Goal: Task Accomplishment & Management: Use online tool/utility

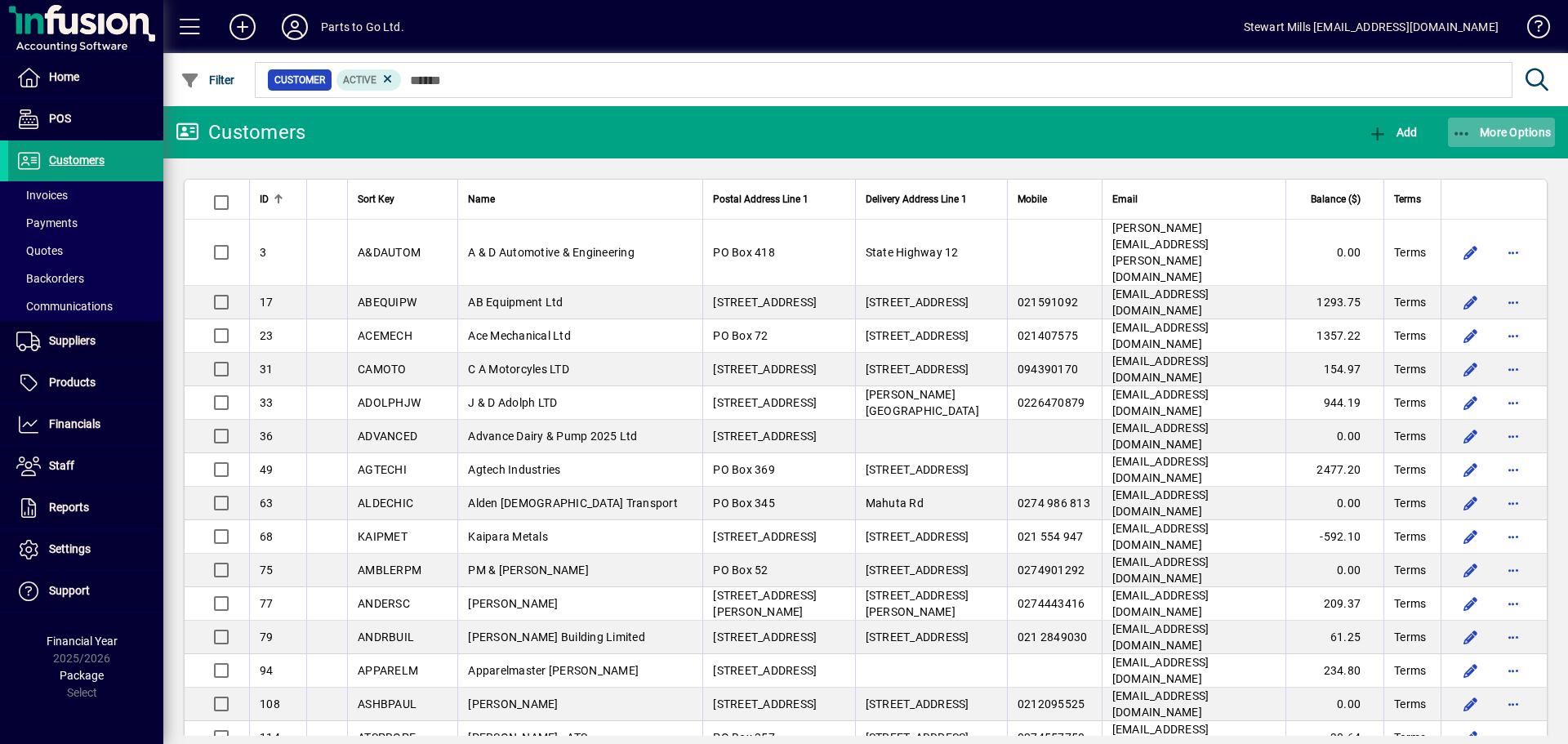
click at [1511, 130] on span "More Options" at bounding box center [1502, 132] width 99 height 13
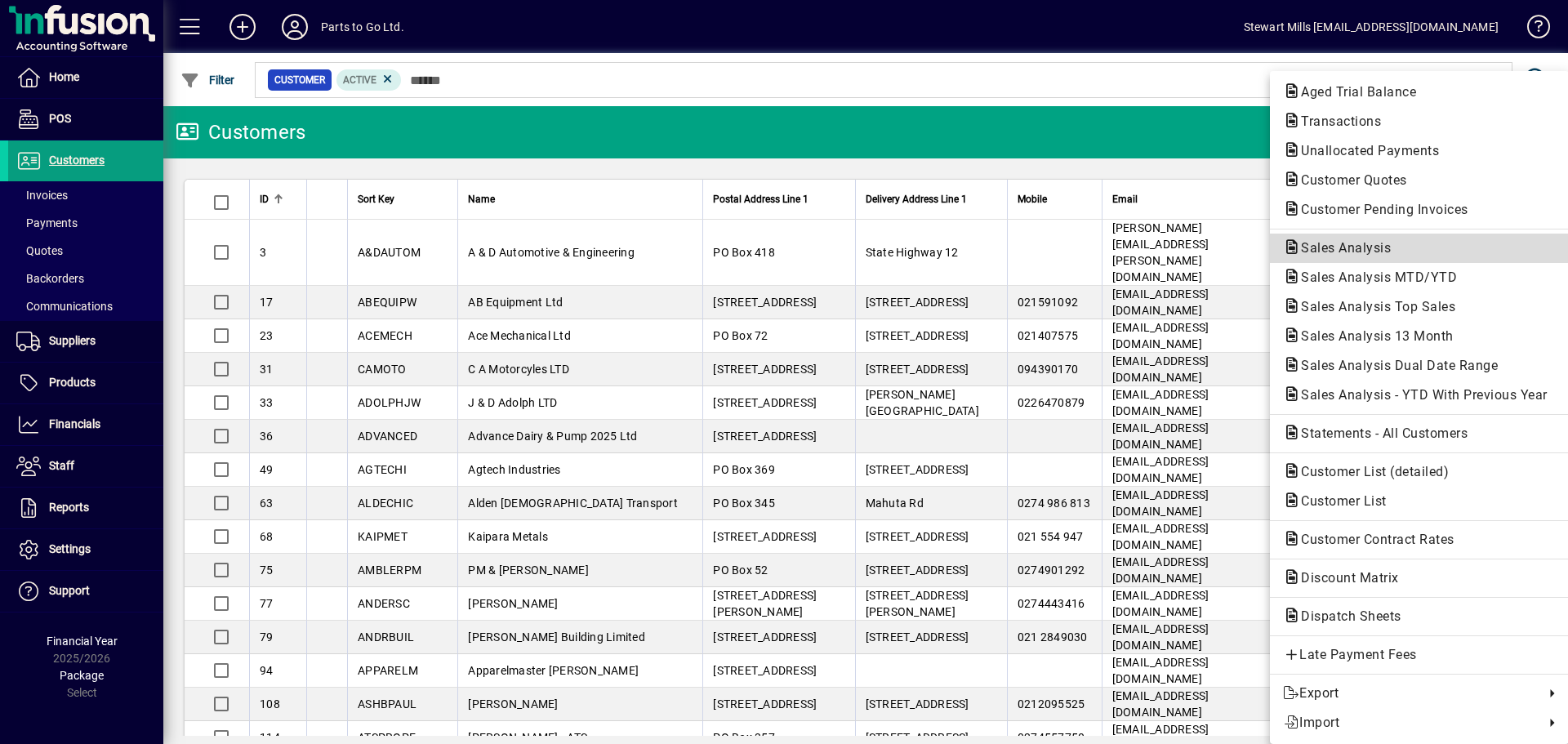
click at [1369, 252] on span "Sales Analysis" at bounding box center [1340, 247] width 116 height 15
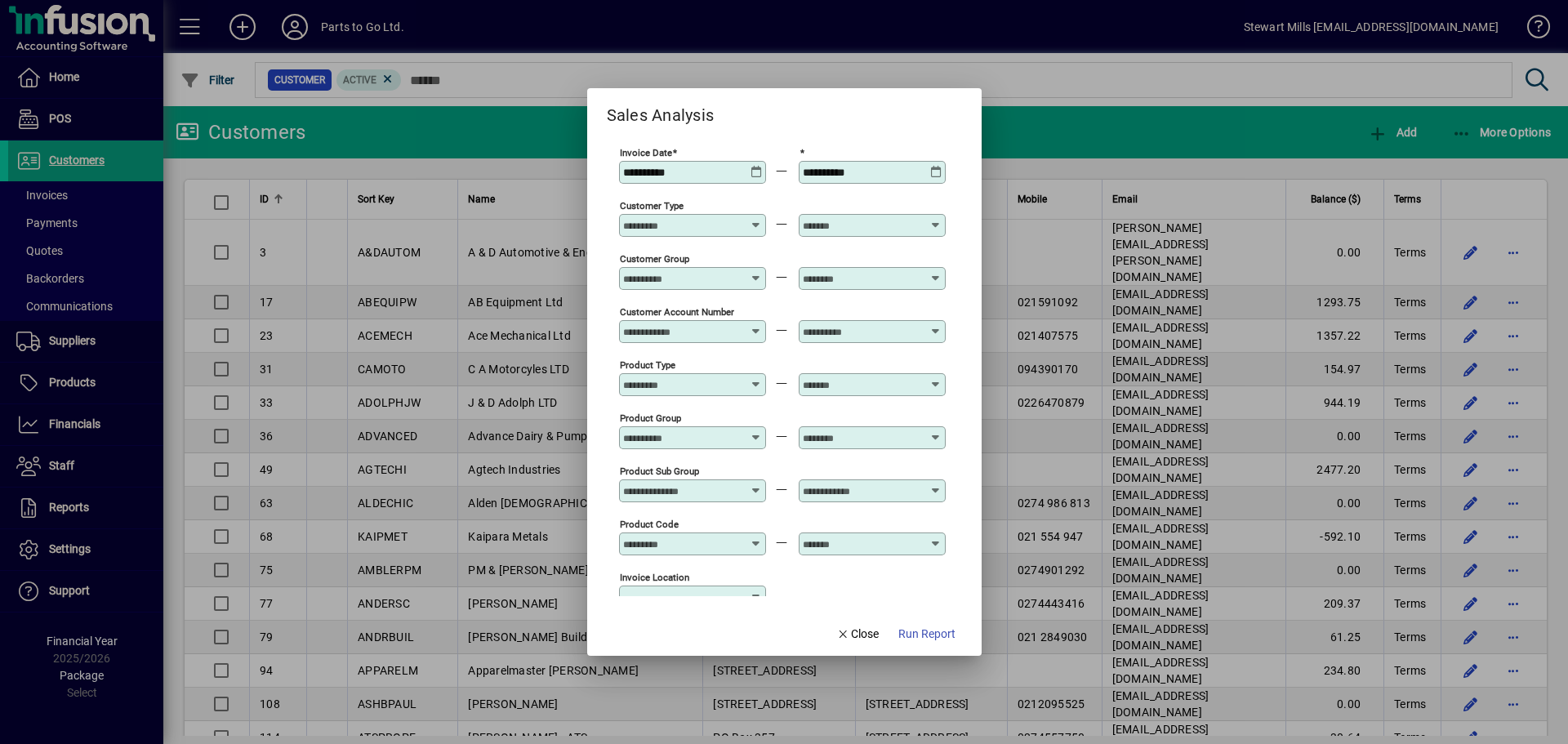
type input "**********"
click at [757, 166] on icon at bounding box center [756, 166] width 12 height 0
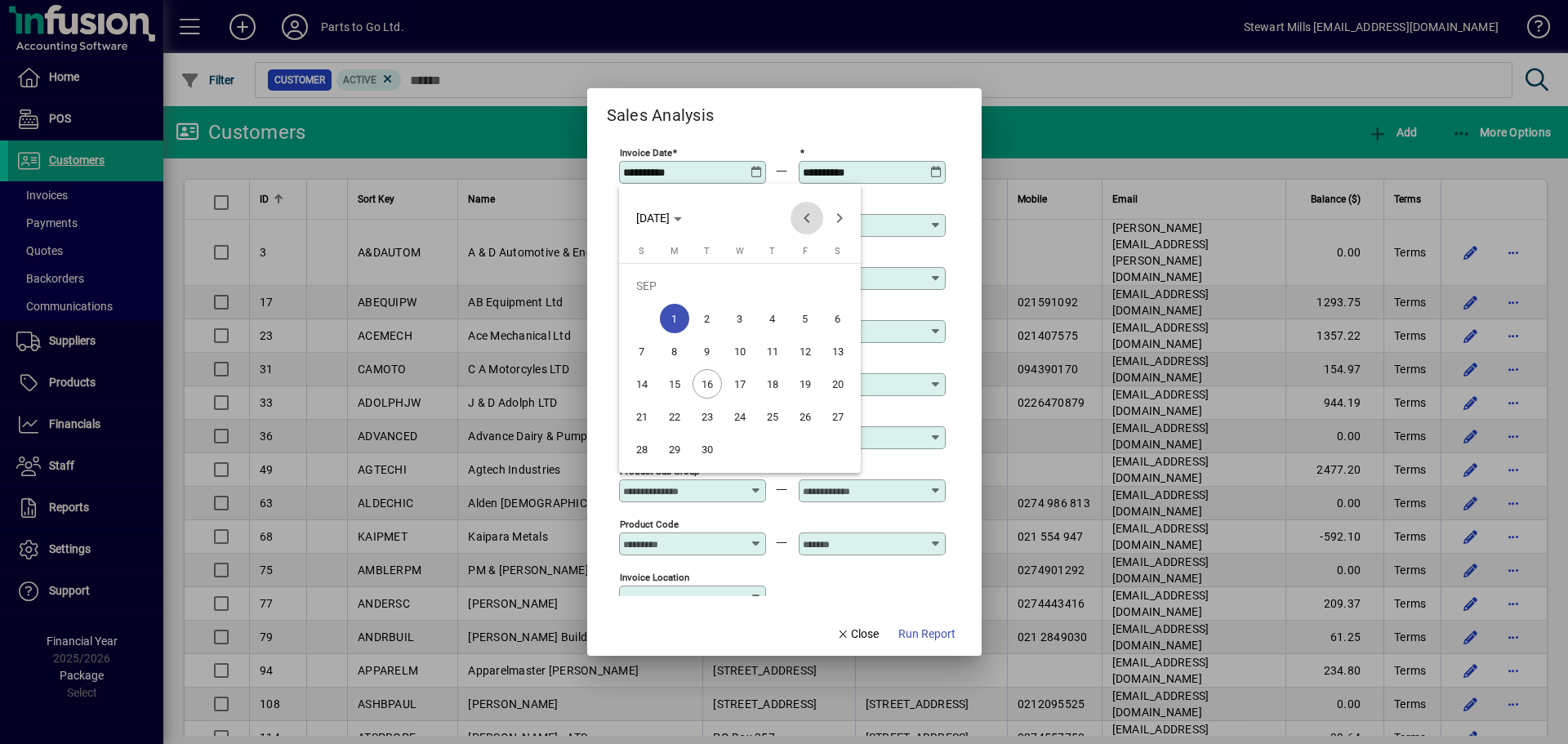
click at [802, 218] on span "Previous month" at bounding box center [807, 218] width 33 height 33
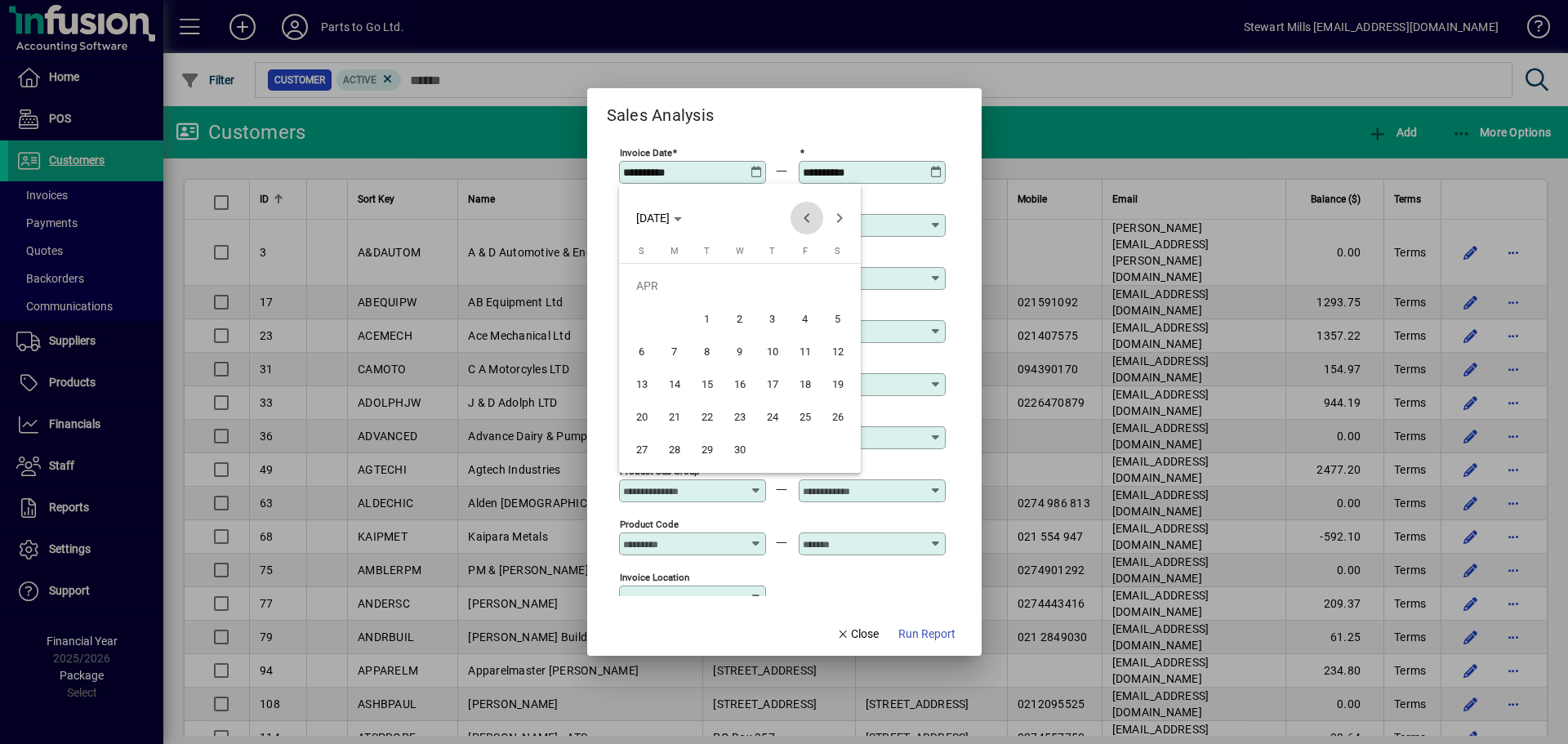
click at [802, 218] on span "Previous month" at bounding box center [807, 218] width 33 height 33
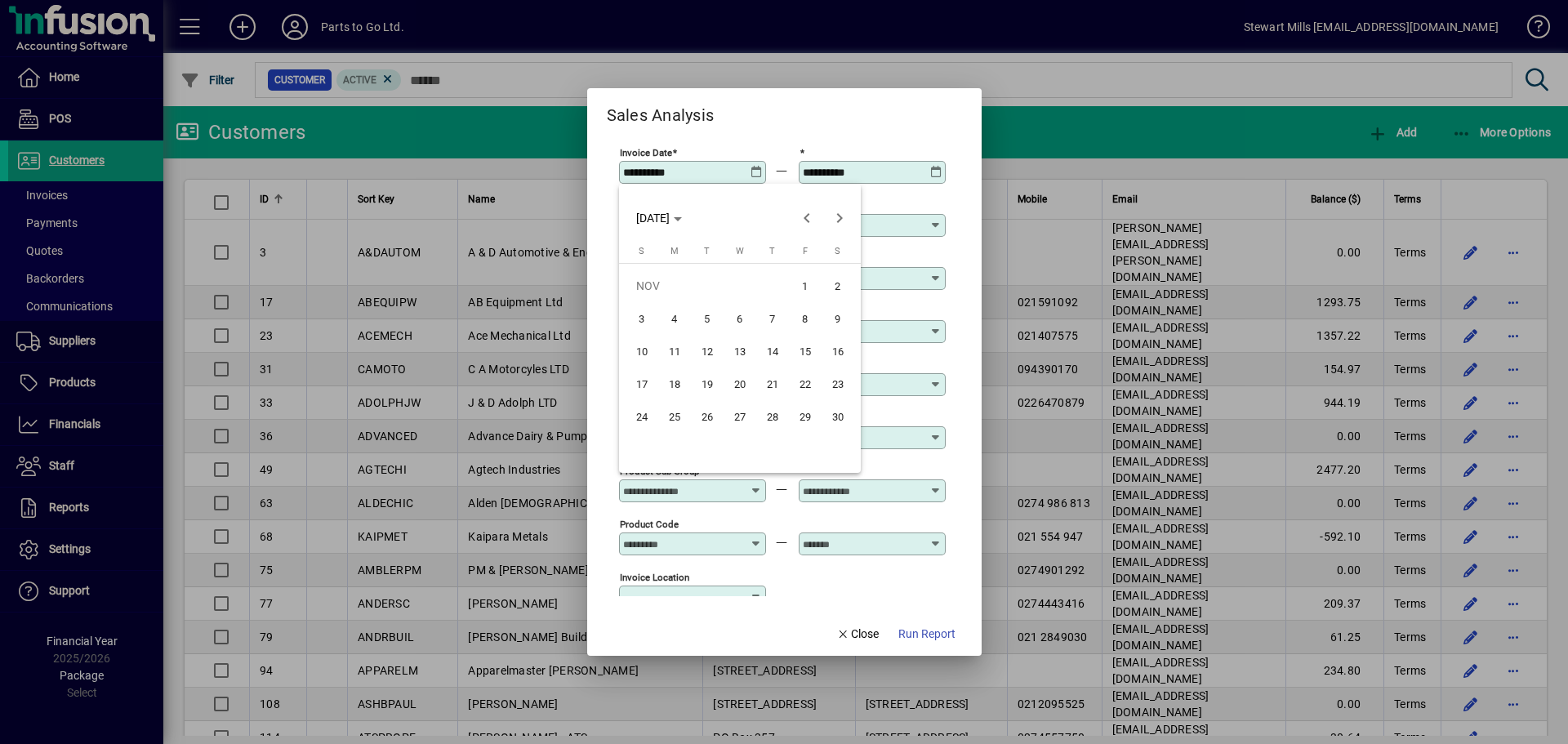
click at [807, 281] on span "1" at bounding box center [805, 286] width 29 height 29
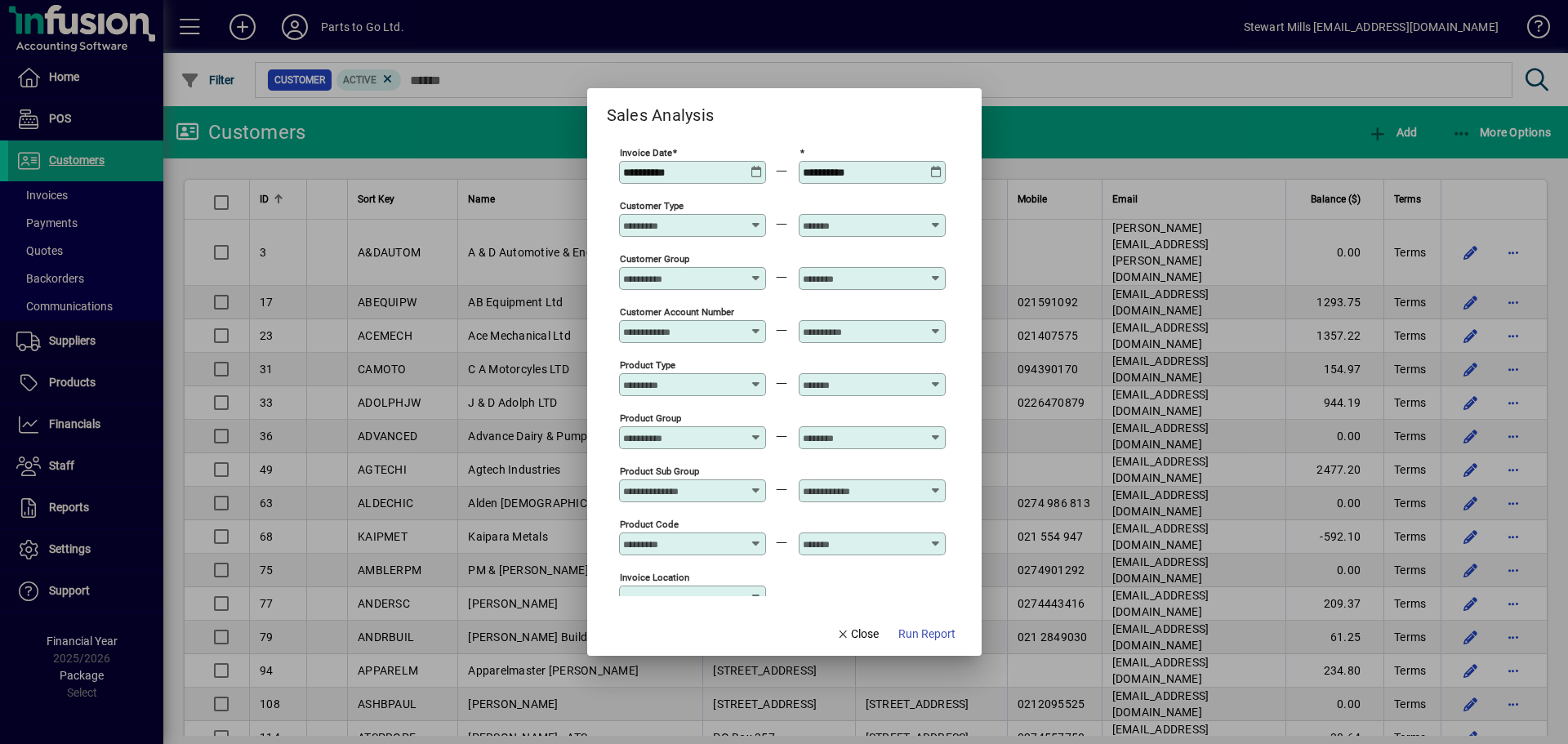
type input "**********"
click at [932, 166] on icon at bounding box center [936, 166] width 12 height 0
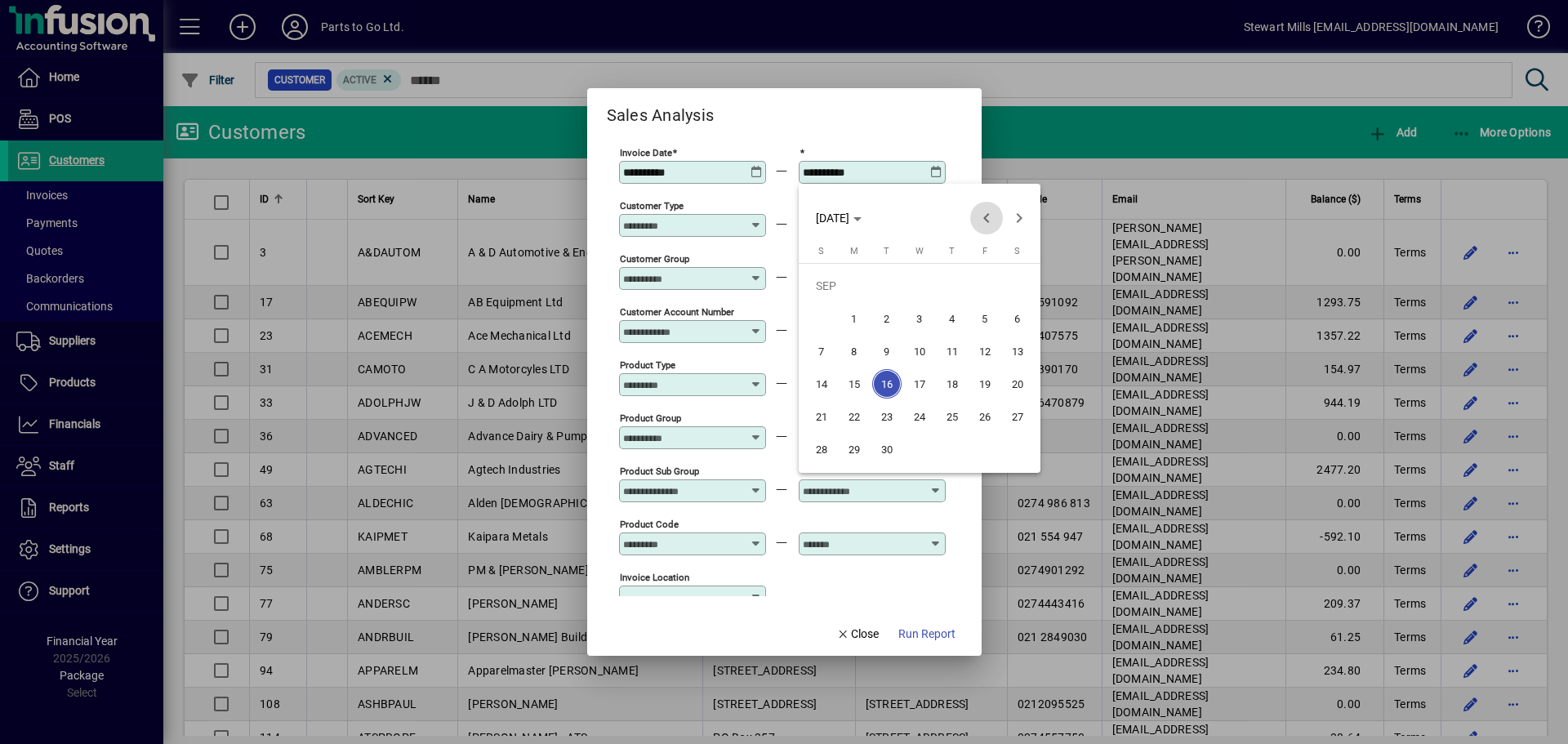
click at [982, 218] on span "Previous month" at bounding box center [987, 218] width 33 height 33
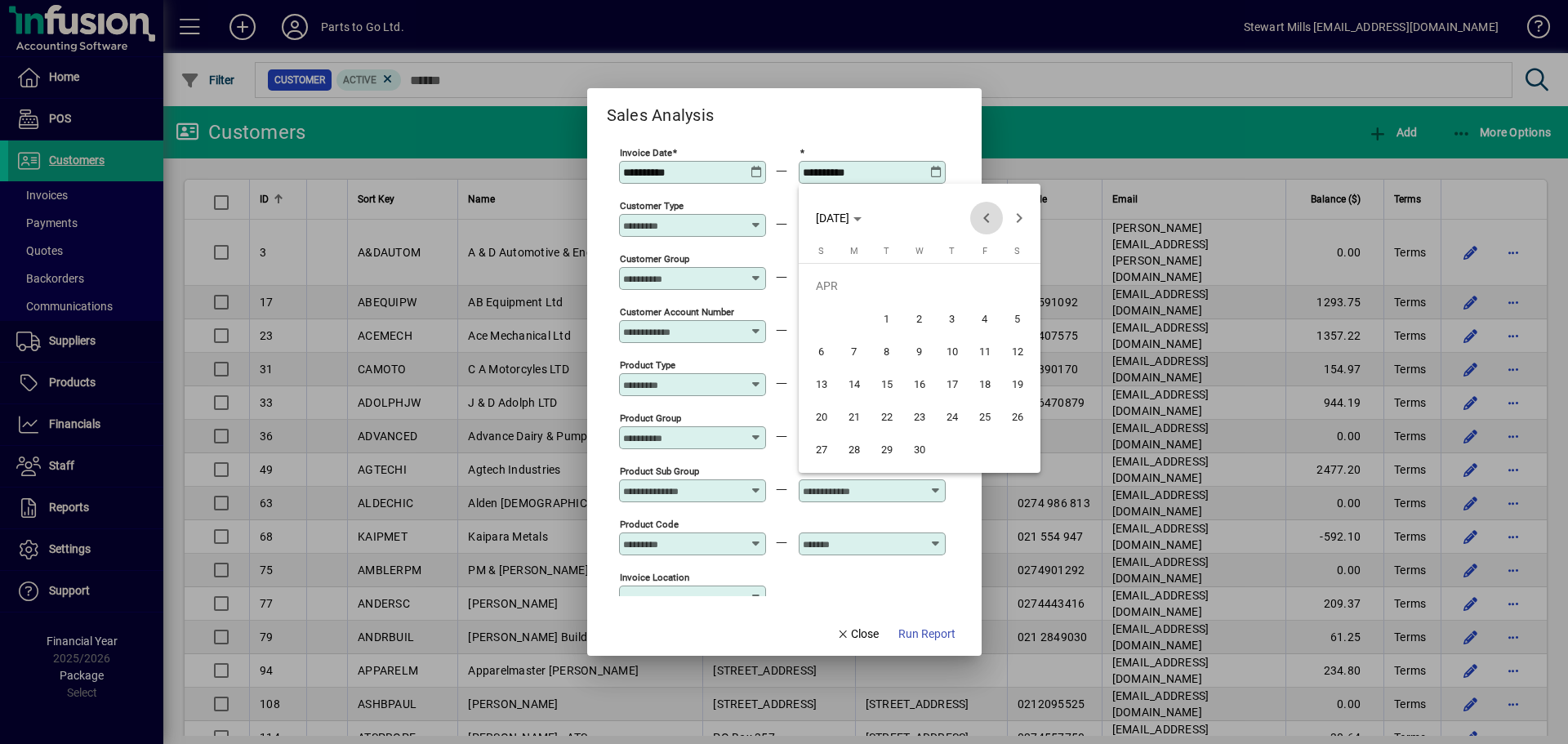
click at [982, 218] on span "Previous month" at bounding box center [987, 218] width 33 height 33
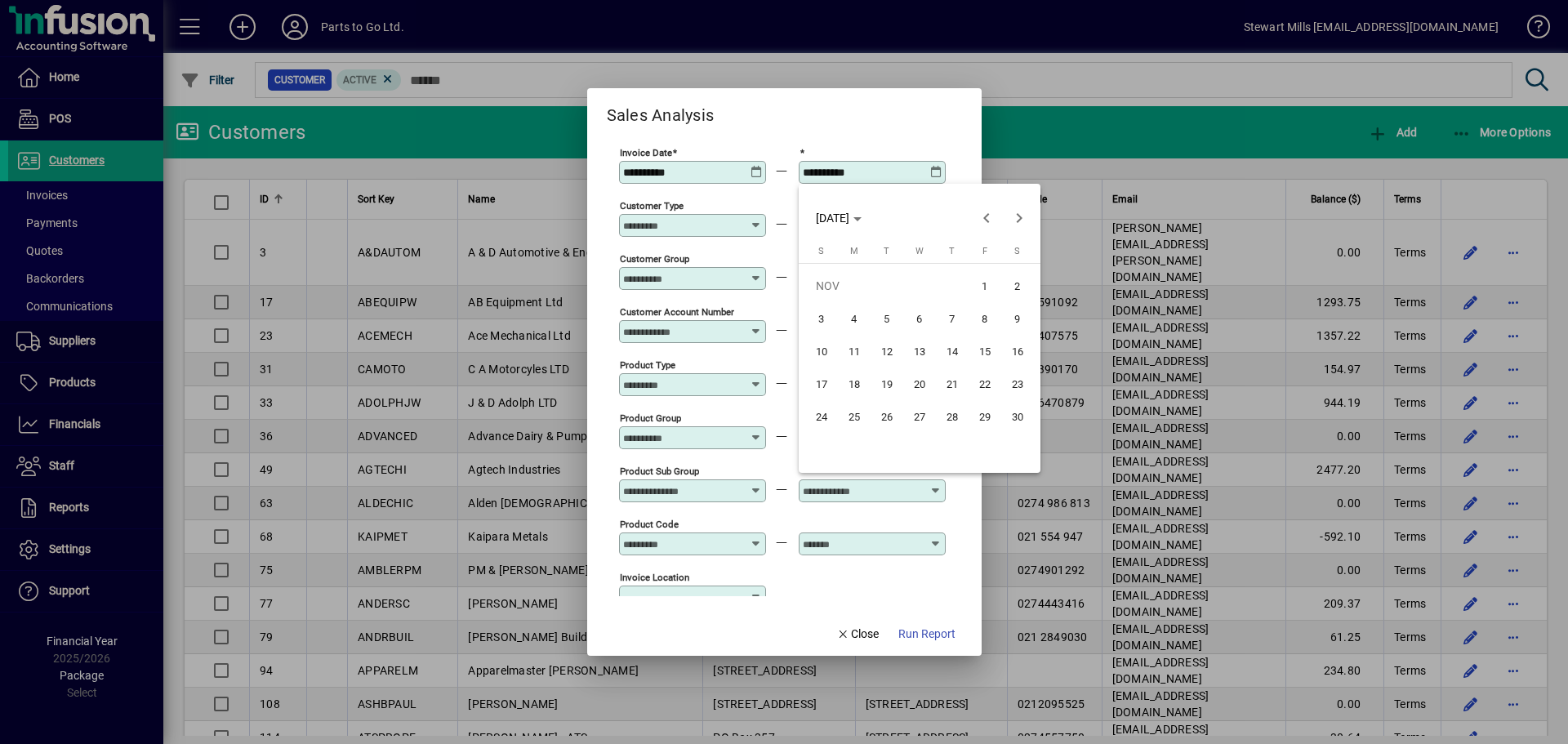
click at [1023, 411] on span "30" at bounding box center [1017, 416] width 29 height 29
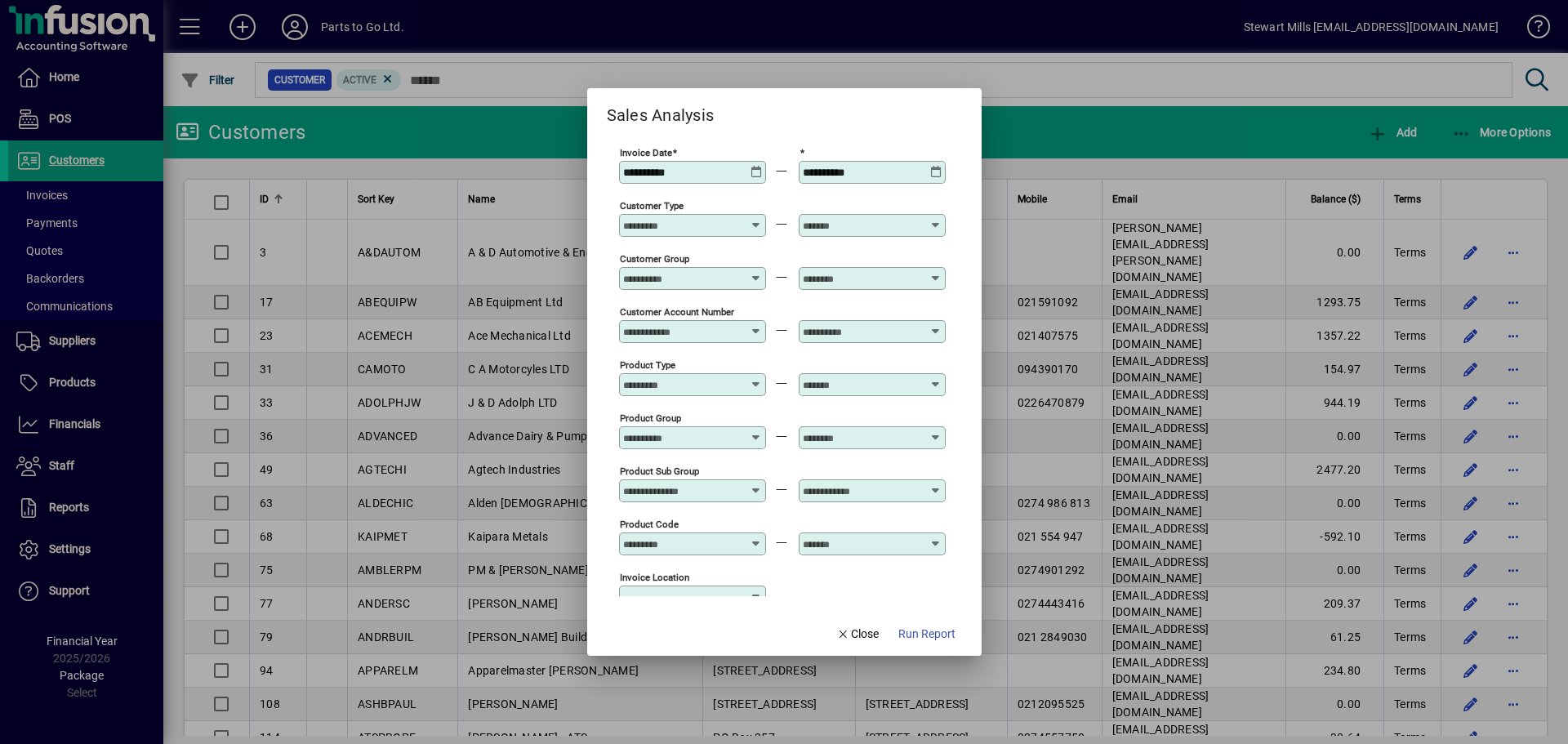
type input "**********"
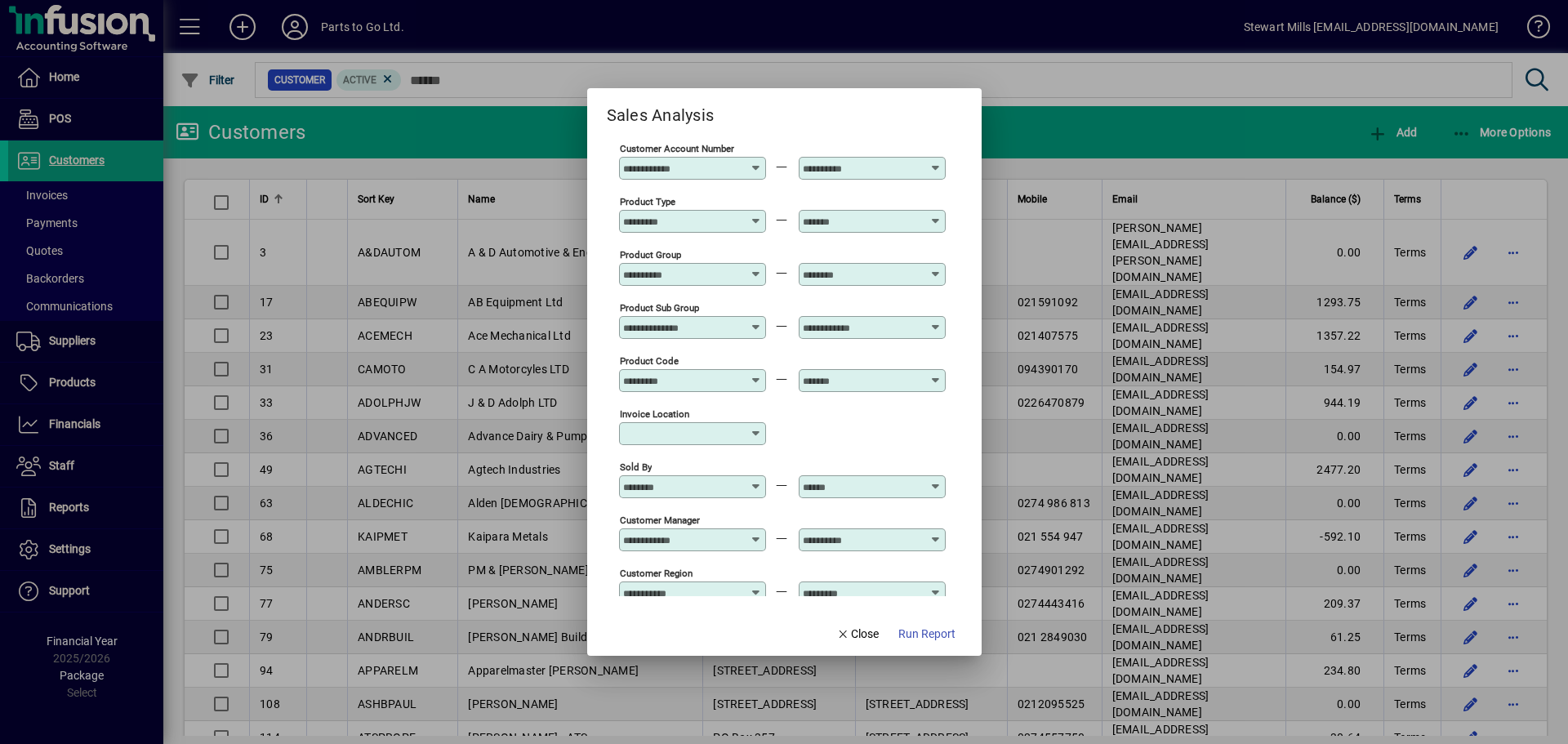
scroll to position [245, 0]
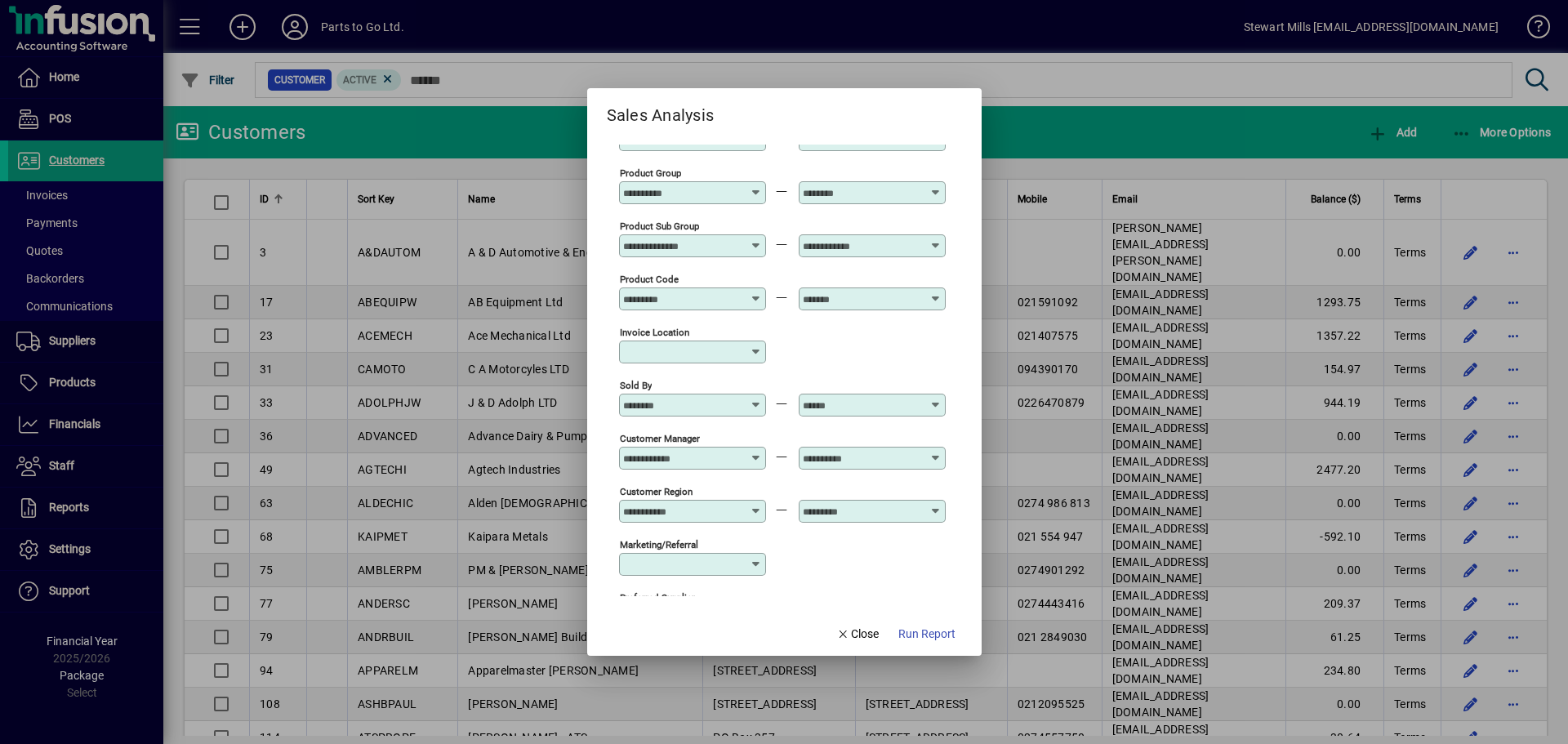
click at [754, 398] on icon at bounding box center [756, 398] width 12 height 0
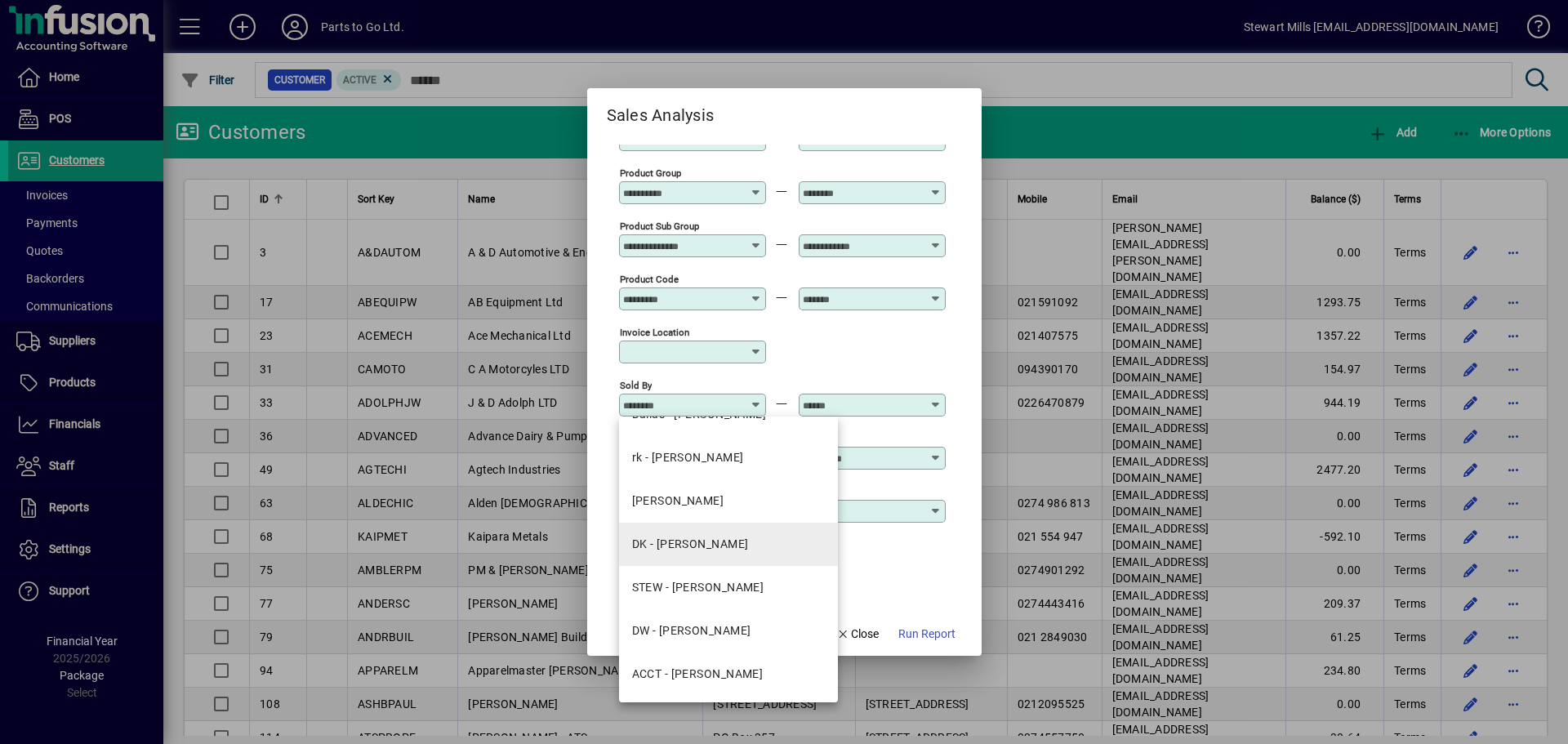
scroll to position [74, 0]
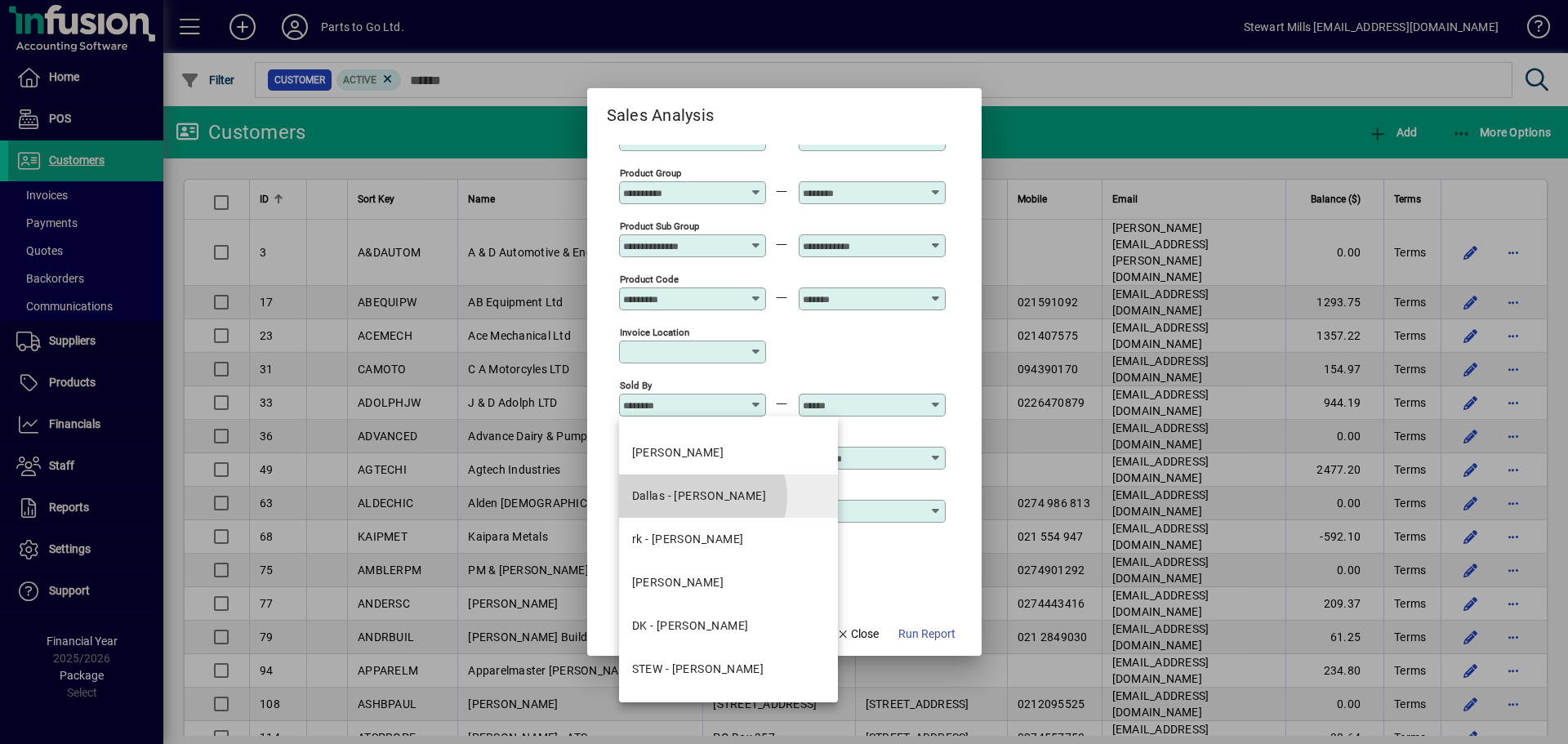
click at [701, 497] on div "Dallas - [PERSON_NAME]" at bounding box center [699, 496] width 134 height 17
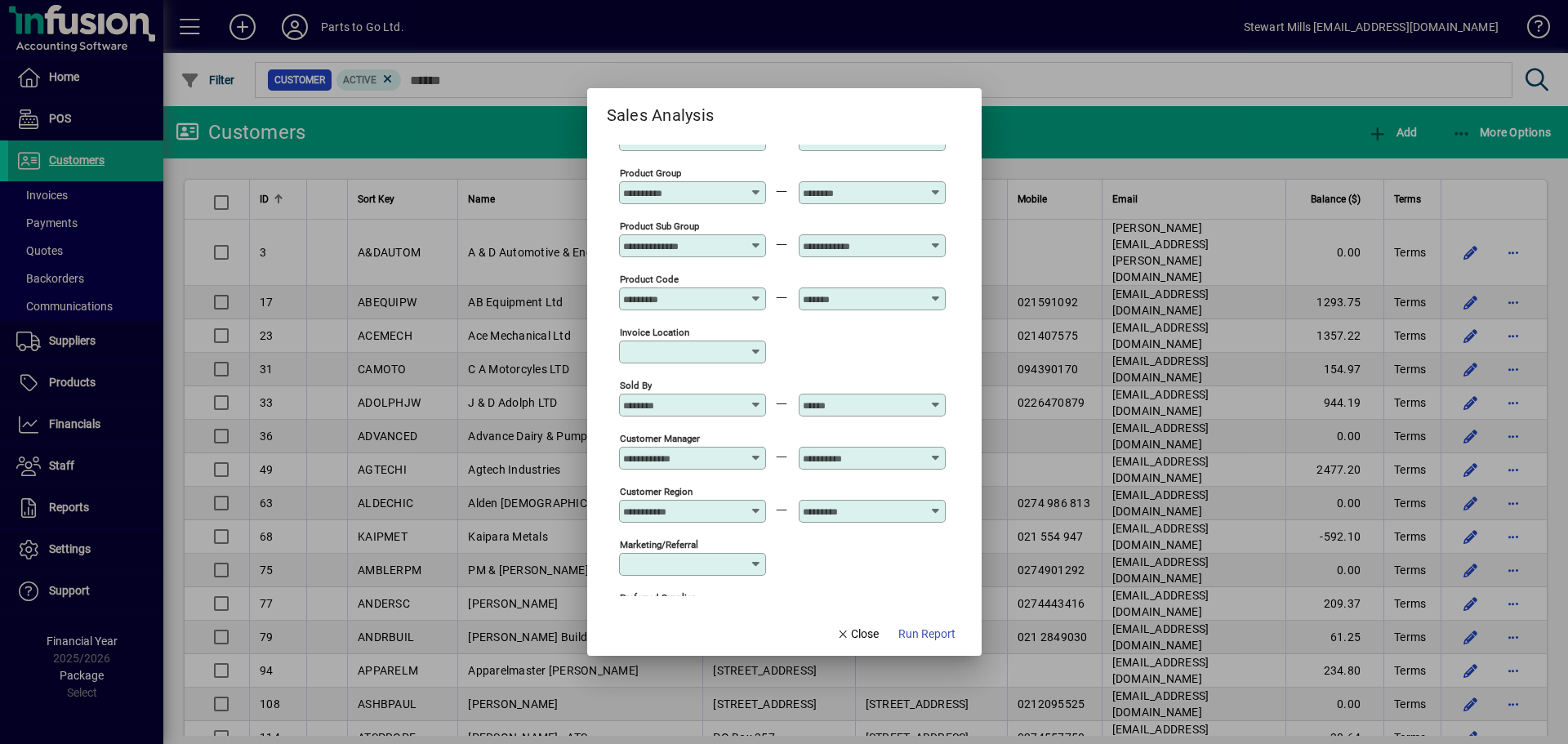
type input "**********"
click at [933, 398] on icon at bounding box center [936, 398] width 12 height 0
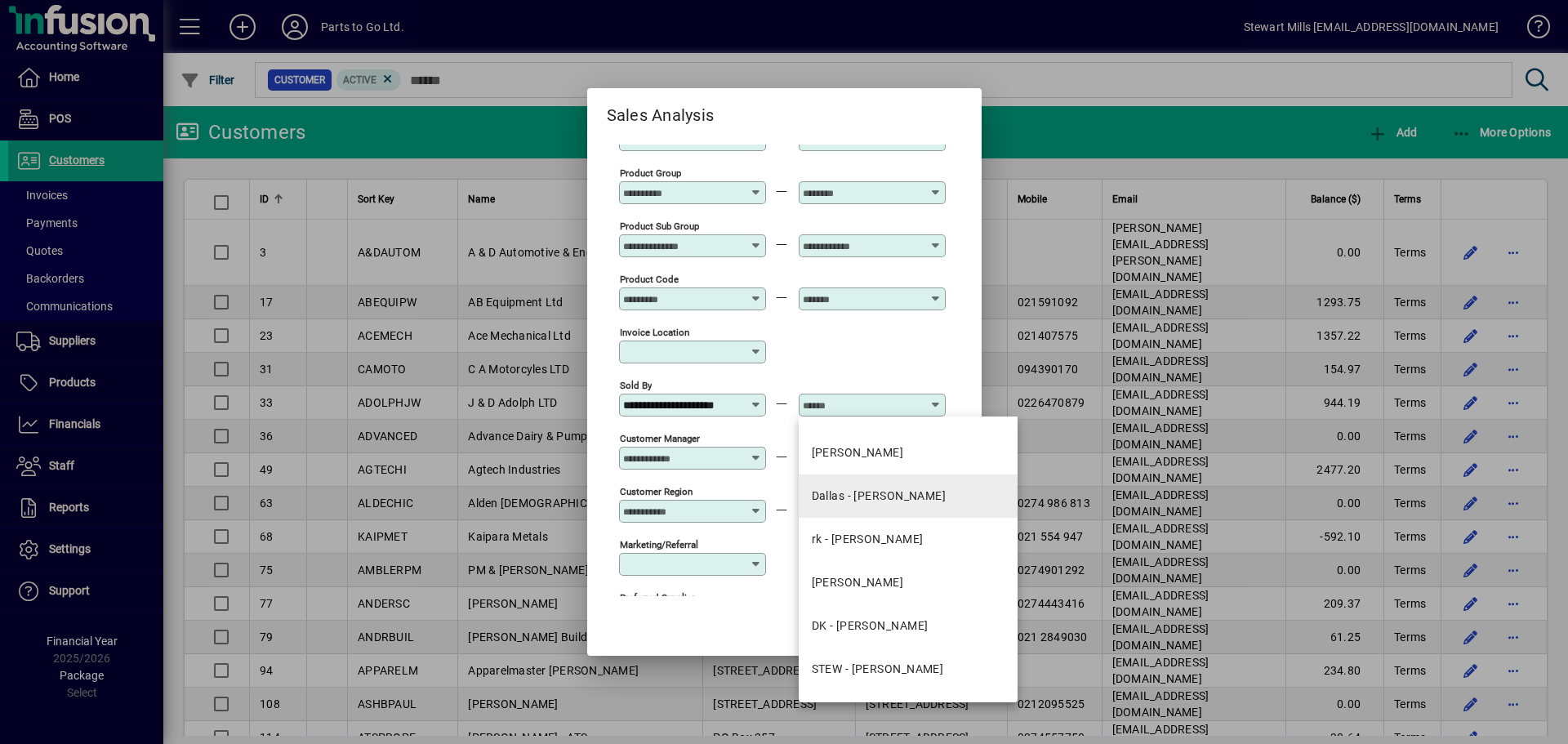
click at [890, 498] on div "Dallas - [PERSON_NAME]" at bounding box center [879, 496] width 134 height 17
type input "**********"
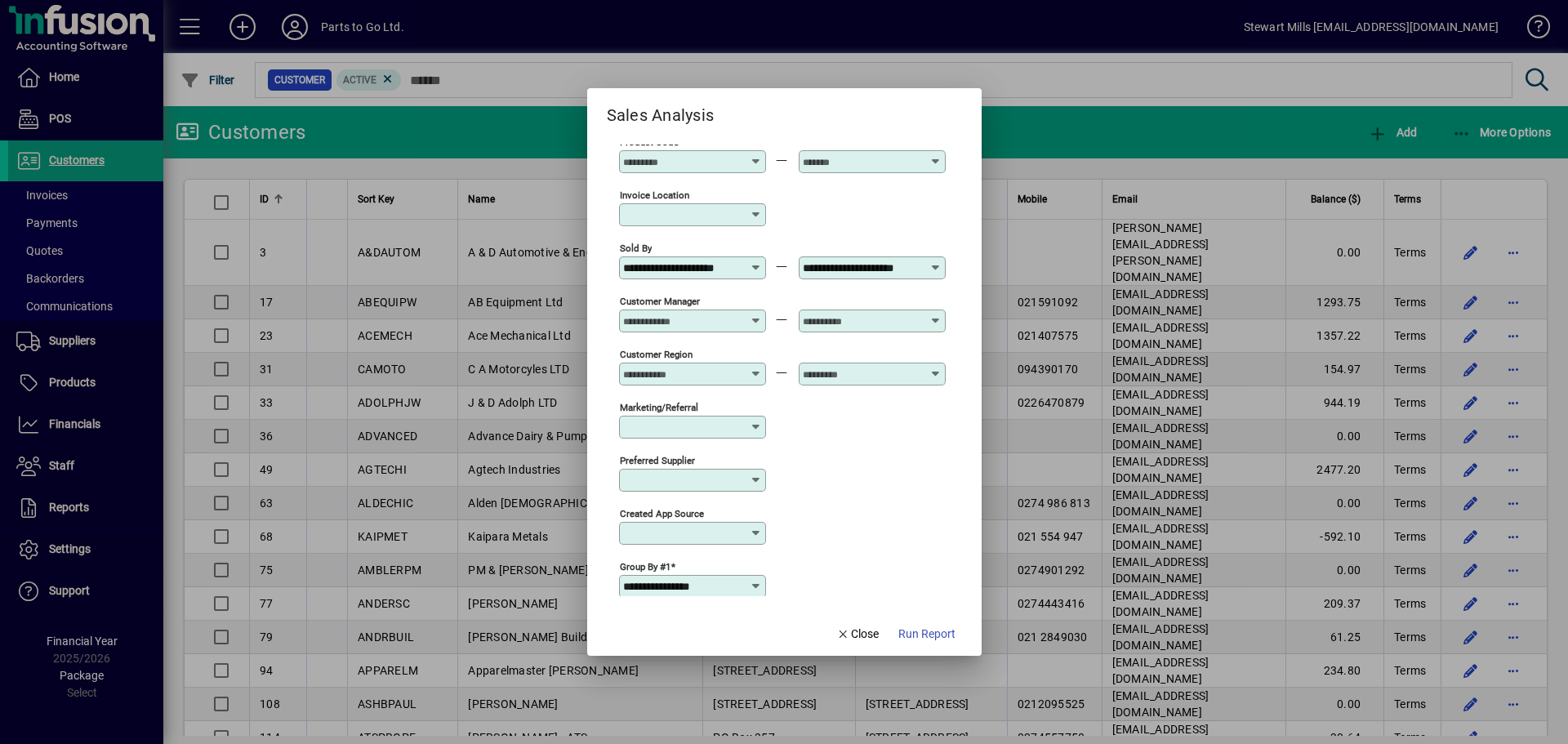
scroll to position [408, 0]
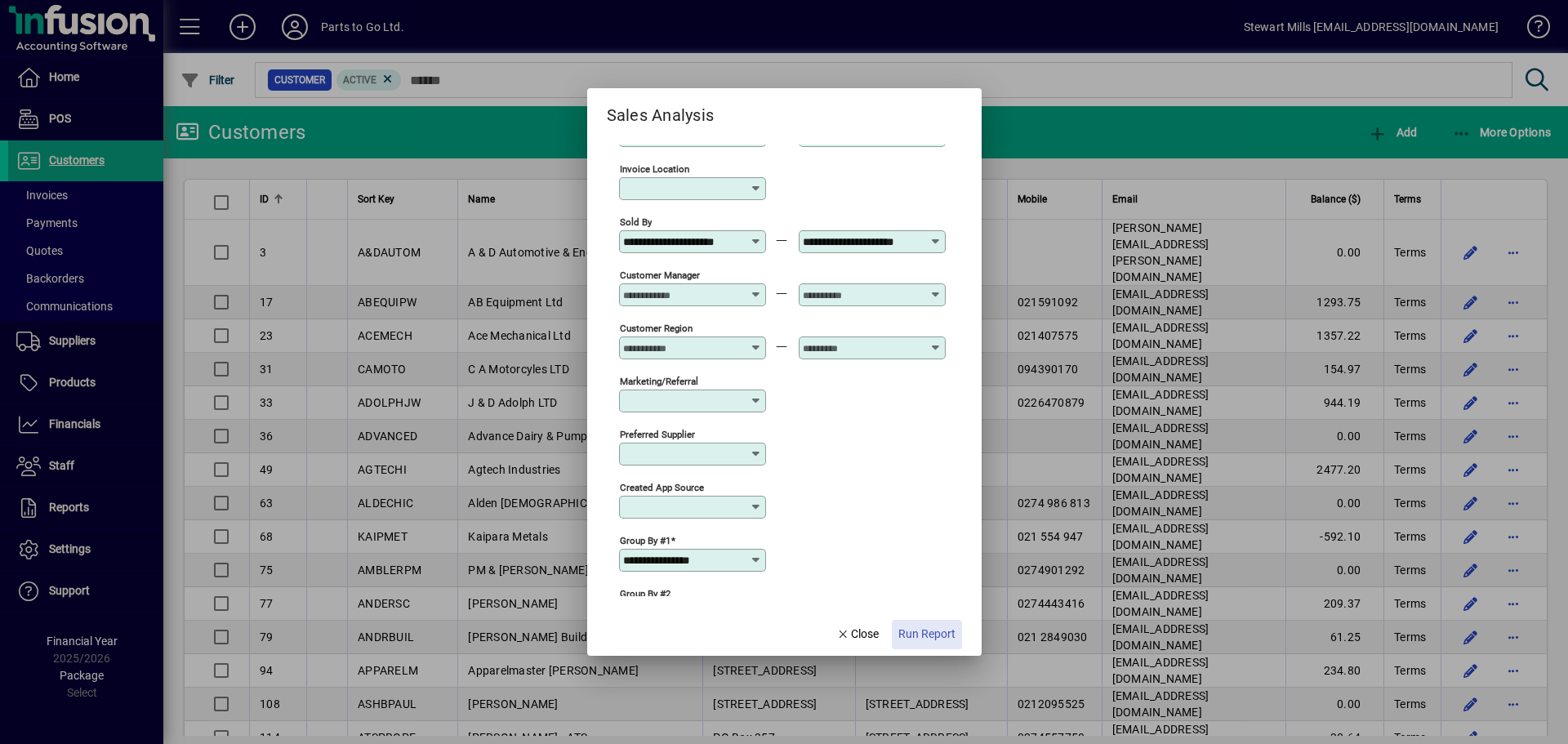
click at [921, 637] on span "Run Report" at bounding box center [927, 634] width 57 height 17
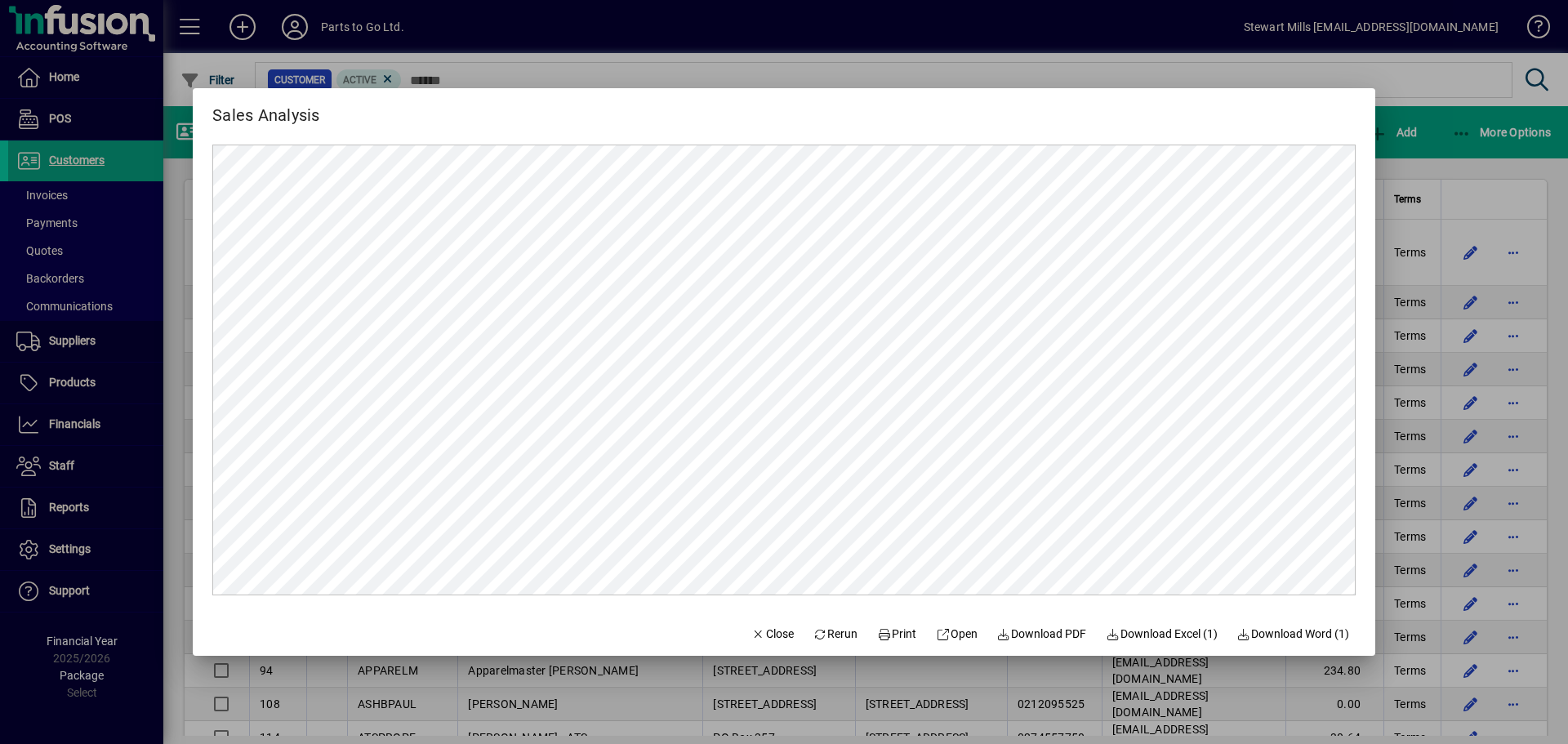
scroll to position [0, 0]
click at [878, 633] on icon at bounding box center [884, 634] width 15 height 11
click at [751, 635] on span "Close" at bounding box center [772, 634] width 43 height 17
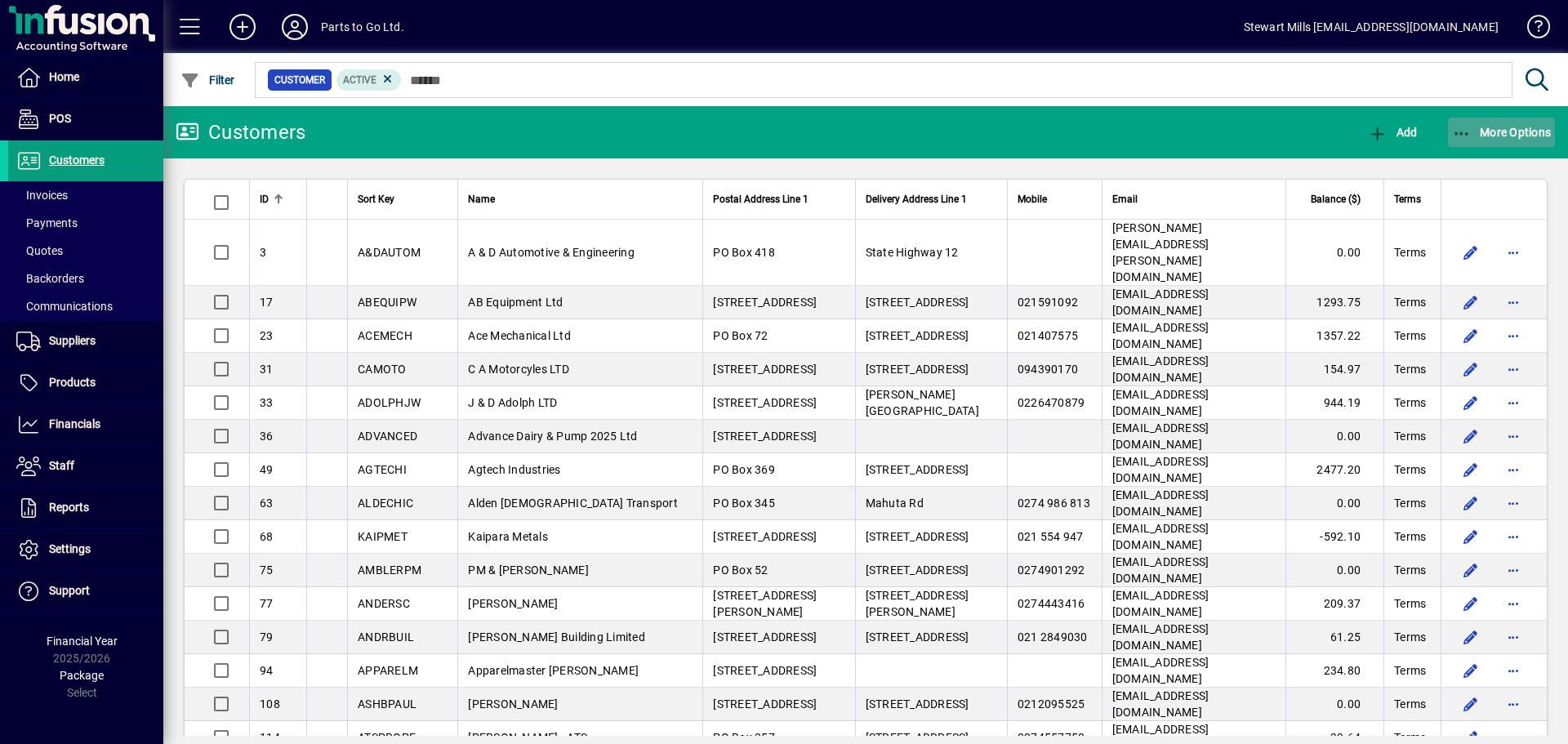
click at [1478, 133] on span "More Options" at bounding box center [1502, 132] width 99 height 13
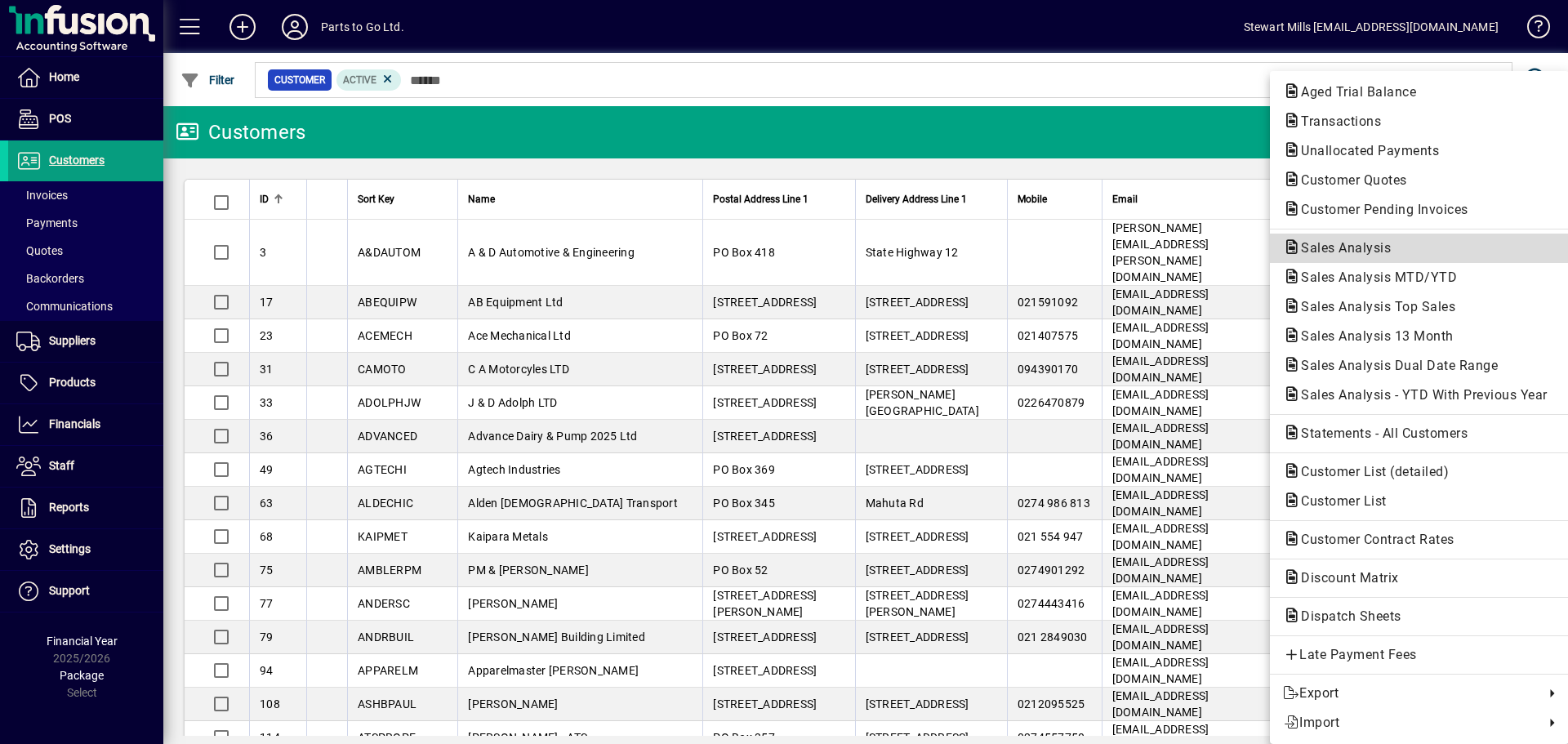
click at [1341, 253] on span "Sales Analysis" at bounding box center [1340, 247] width 116 height 15
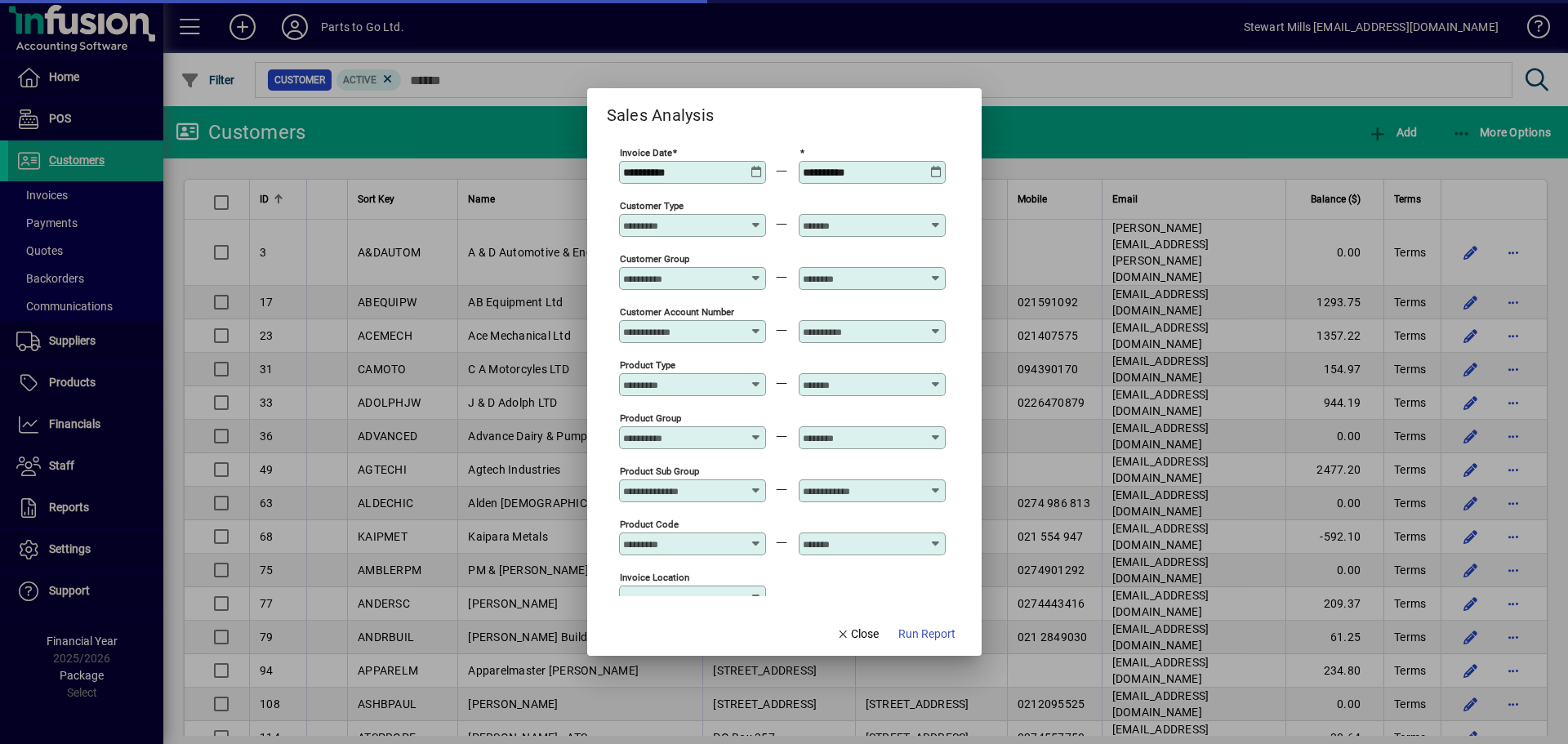
type input "**********"
click at [755, 166] on icon at bounding box center [756, 166] width 12 height 0
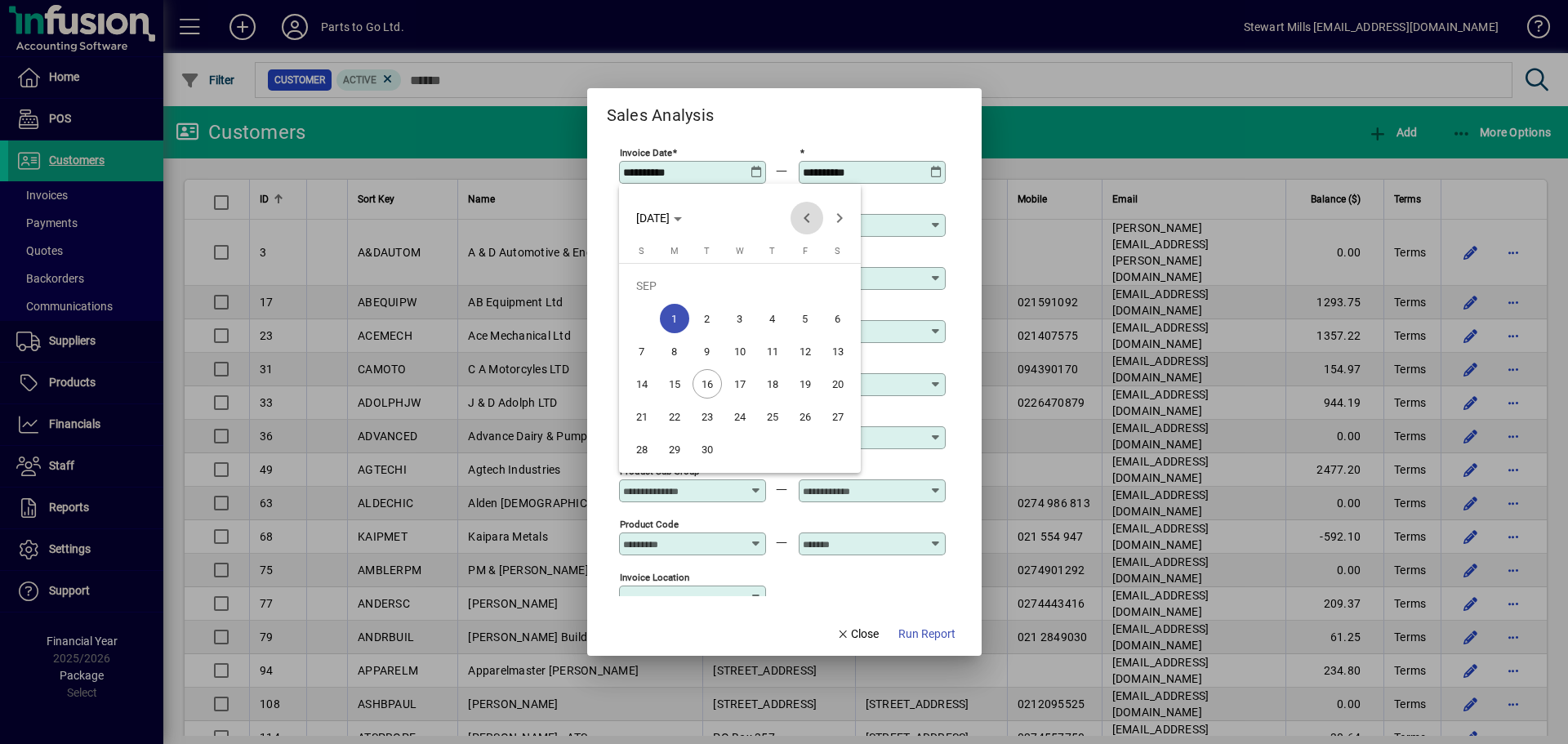
click at [807, 221] on span "Previous month" at bounding box center [807, 218] width 33 height 33
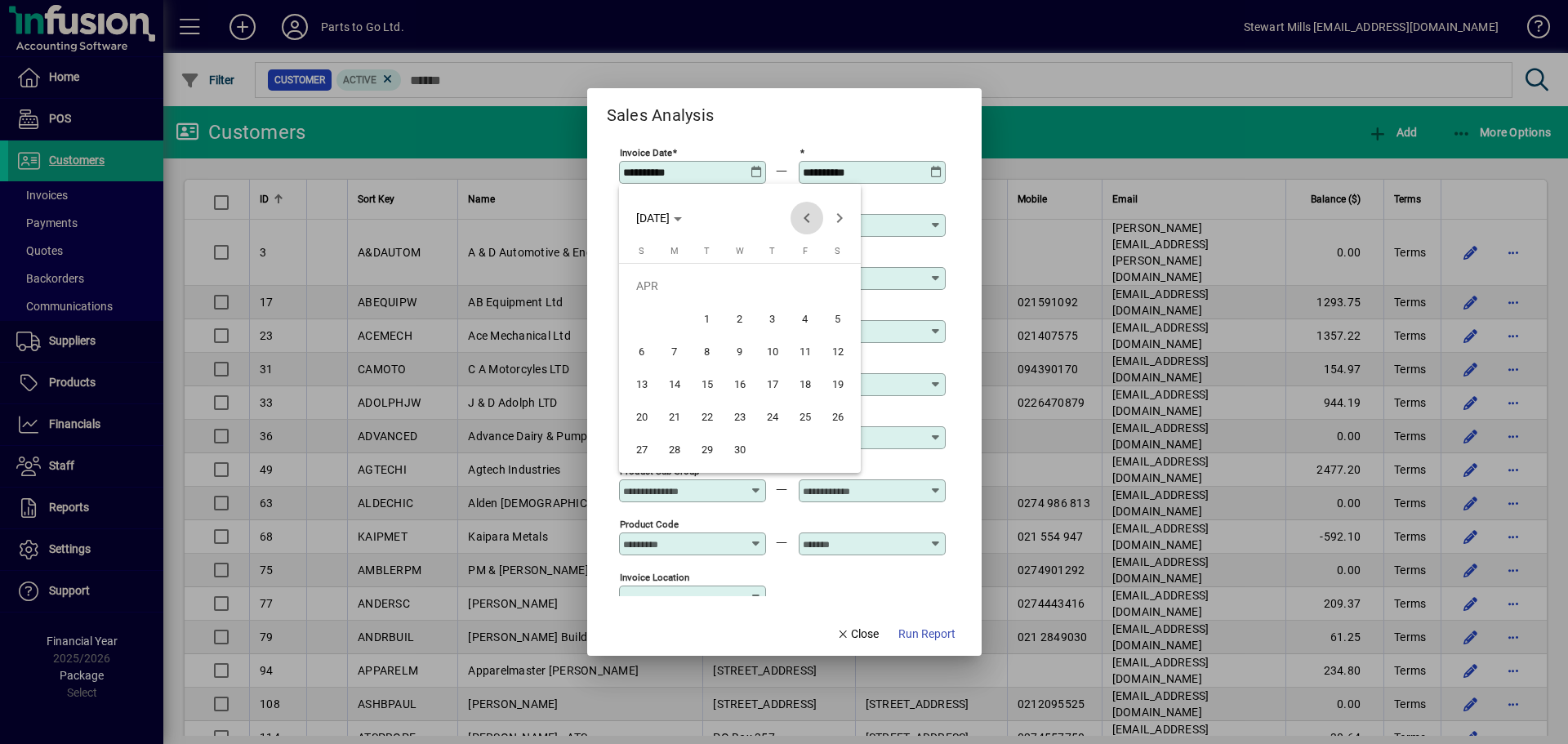
click at [807, 221] on span "Previous month" at bounding box center [807, 218] width 33 height 33
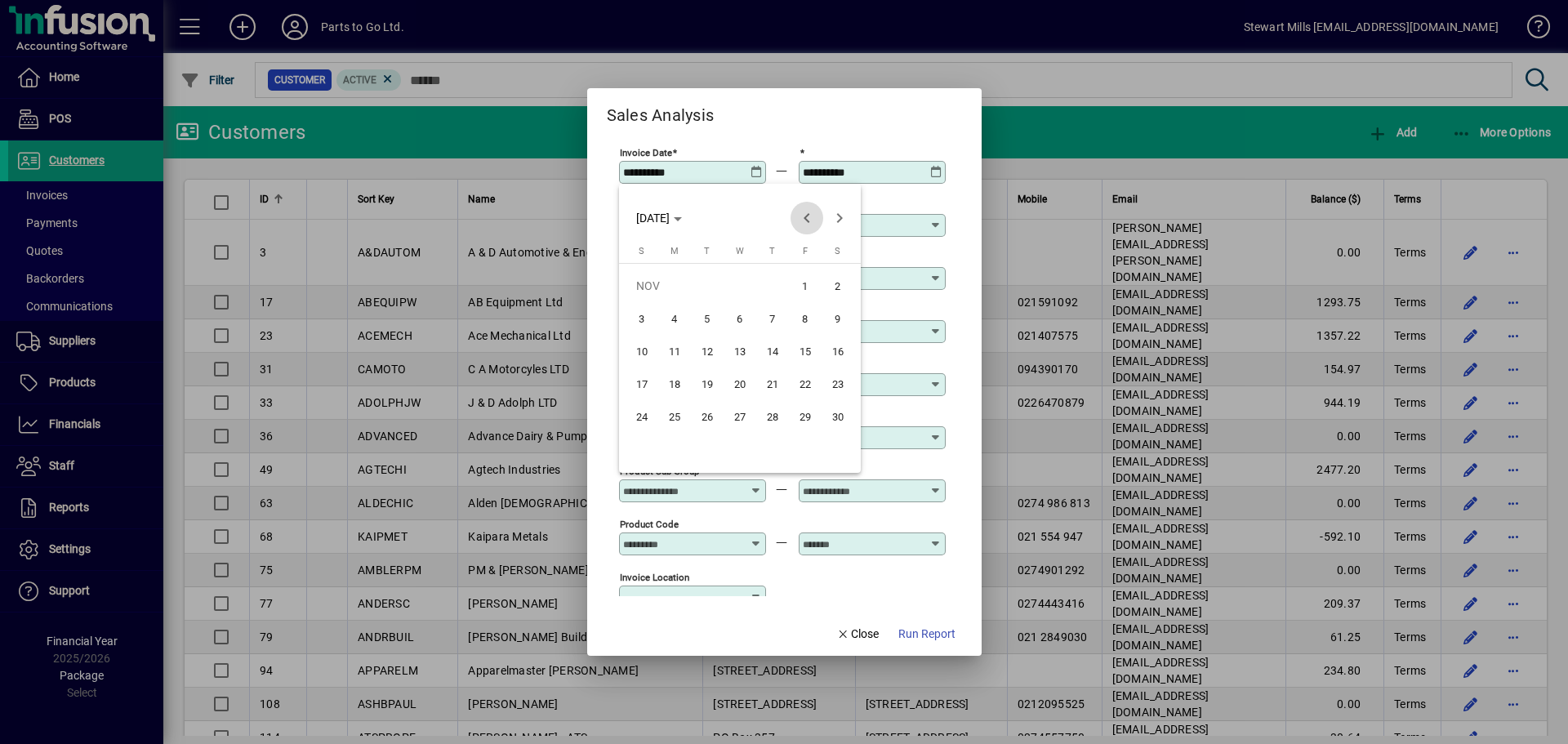
click at [807, 221] on span "Previous month" at bounding box center [807, 218] width 33 height 33
click at [706, 311] on span "1" at bounding box center [707, 318] width 29 height 29
type input "**********"
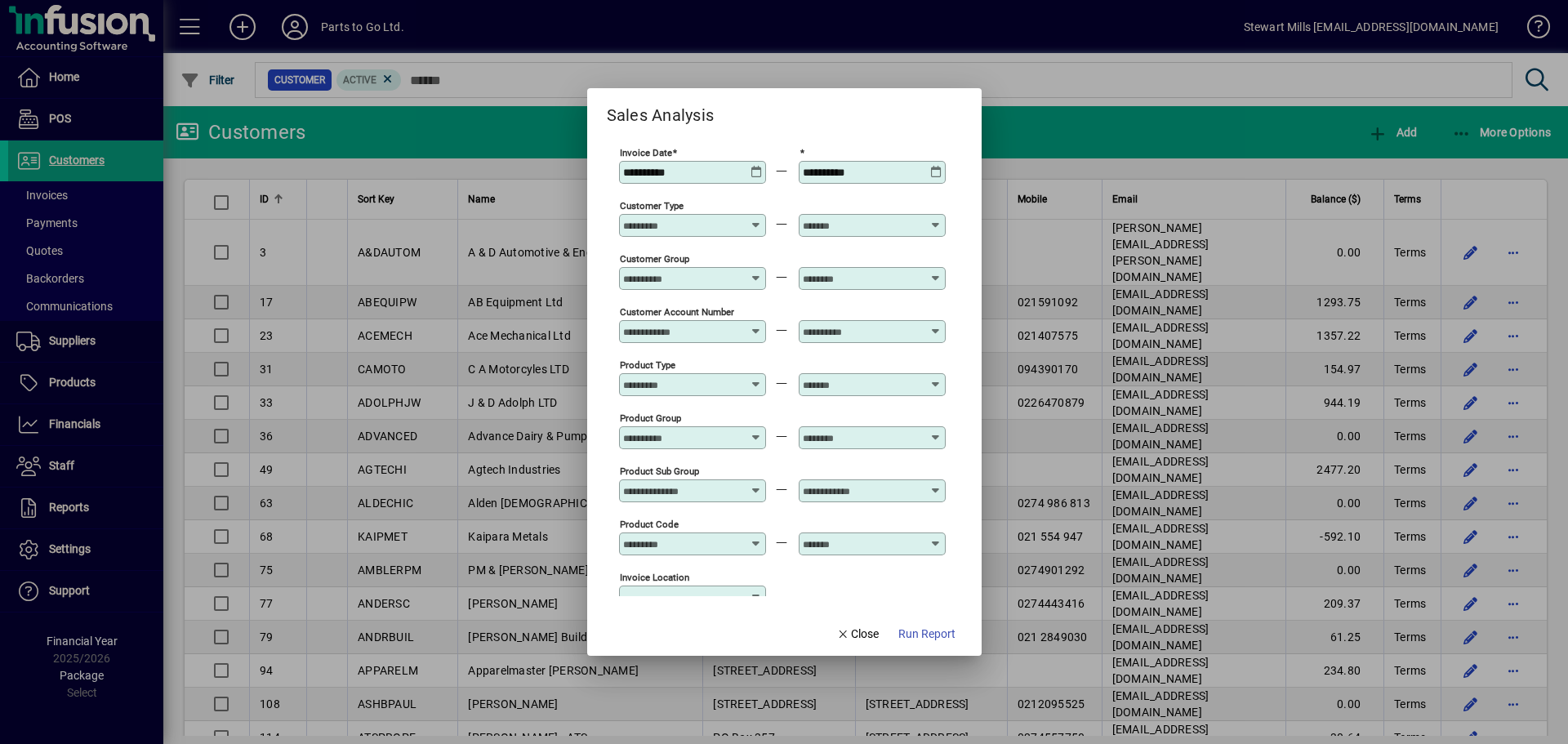
click at [937, 166] on icon at bounding box center [936, 166] width 12 height 0
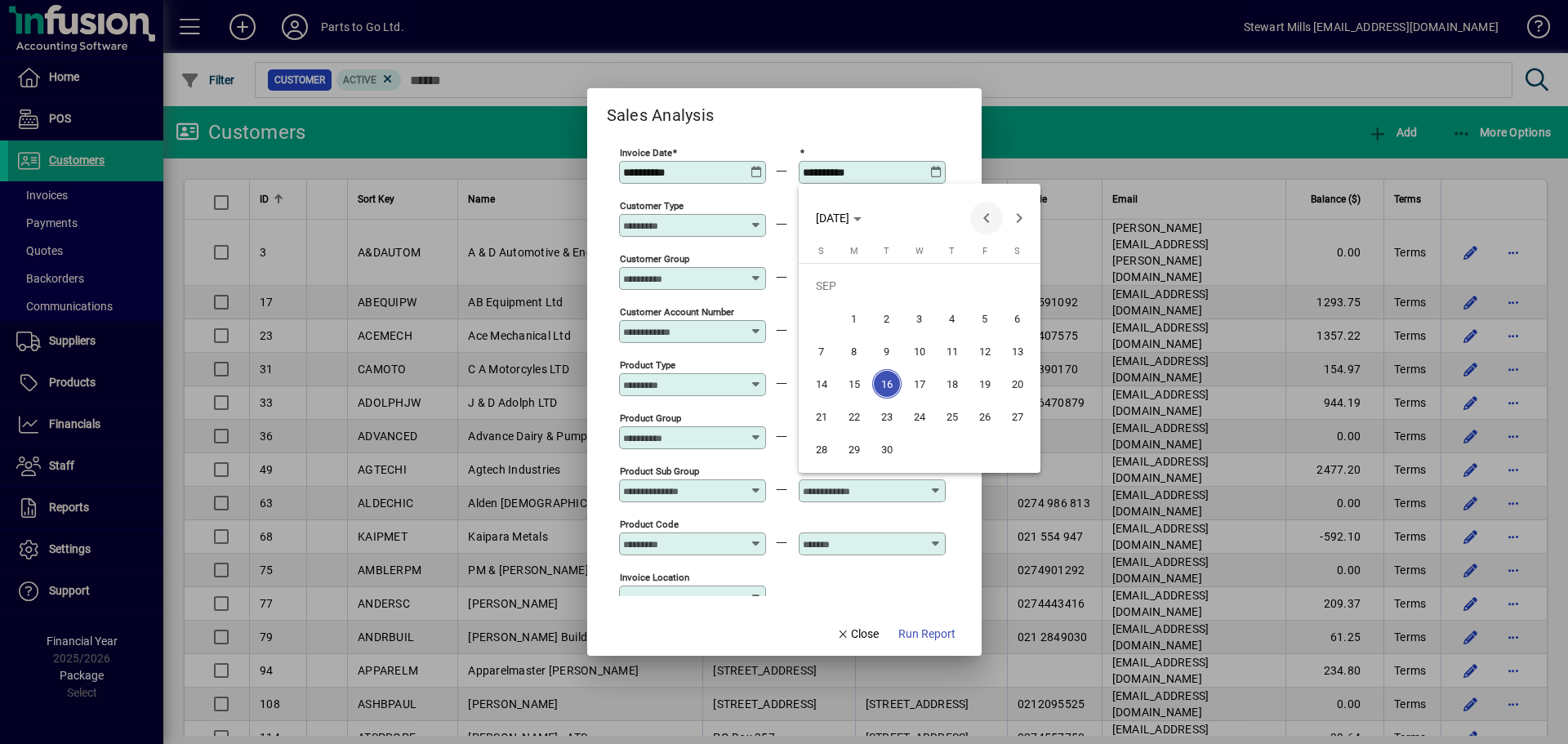
click at [988, 220] on span "Previous month" at bounding box center [987, 218] width 33 height 33
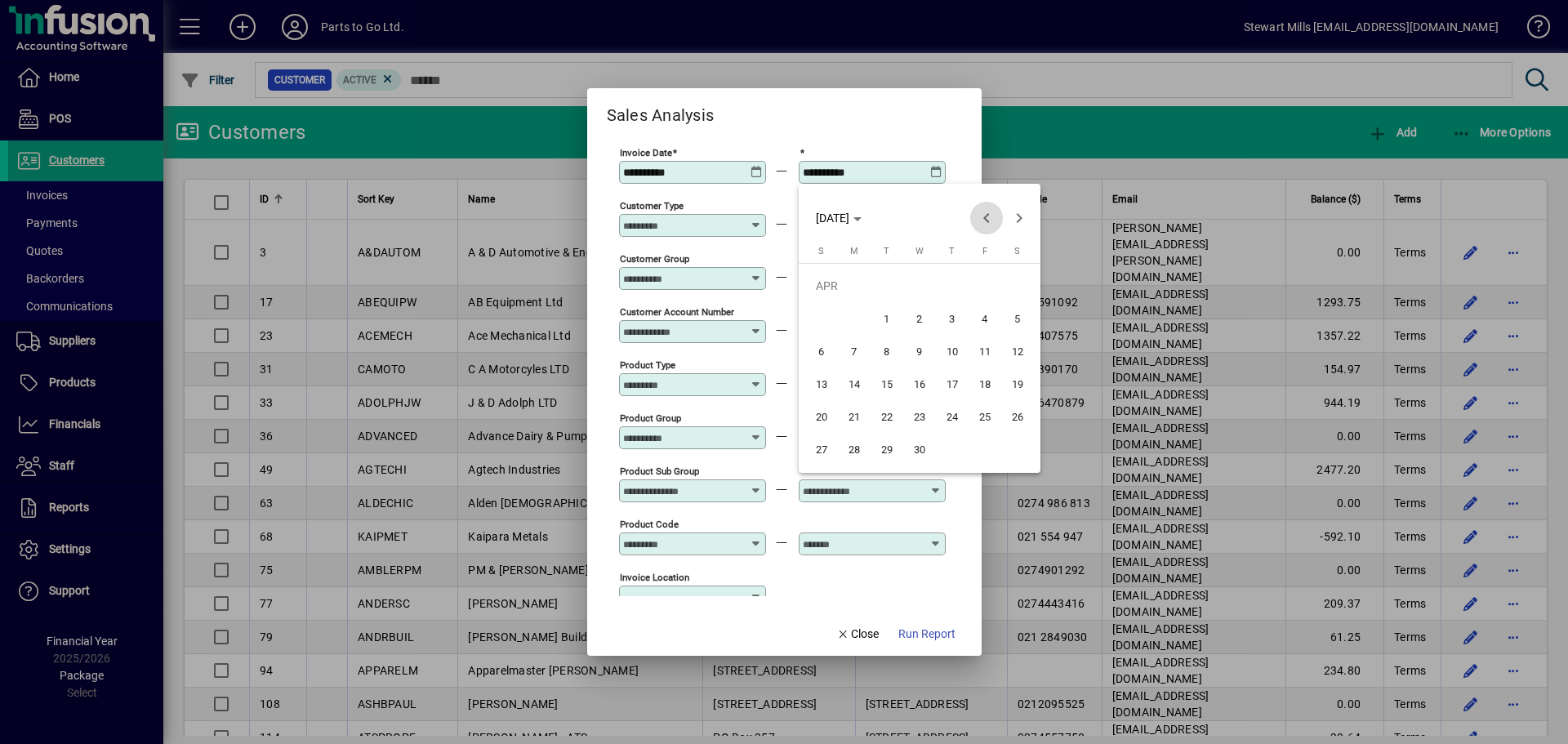
click at [988, 220] on span "Previous month" at bounding box center [987, 218] width 33 height 33
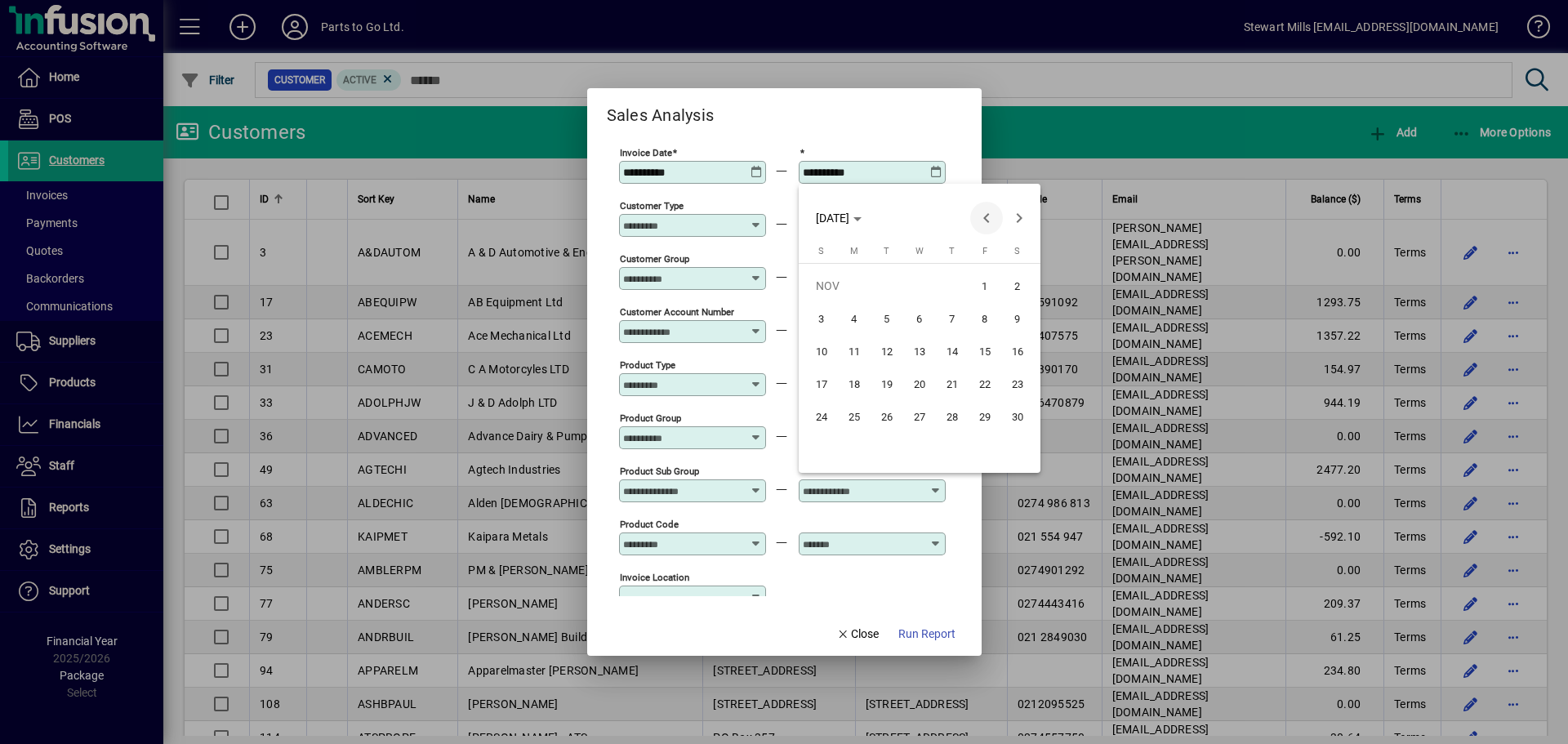
click at [988, 220] on span "Previous month" at bounding box center [987, 218] width 33 height 33
click at [1015, 222] on span "Next month" at bounding box center [1019, 218] width 33 height 33
click at [956, 443] on span "31" at bounding box center [952, 449] width 29 height 29
type input "**********"
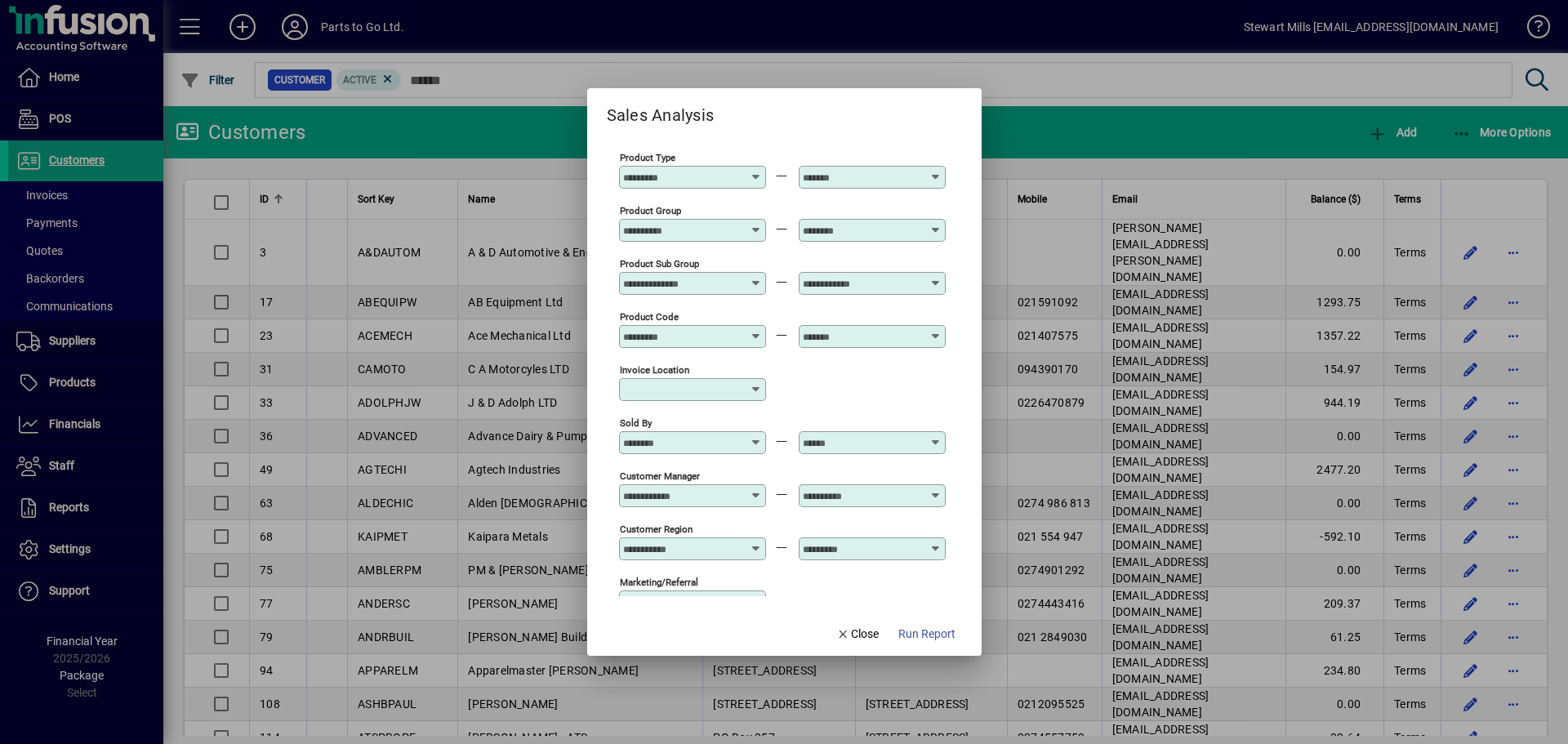
scroll to position [245, 0]
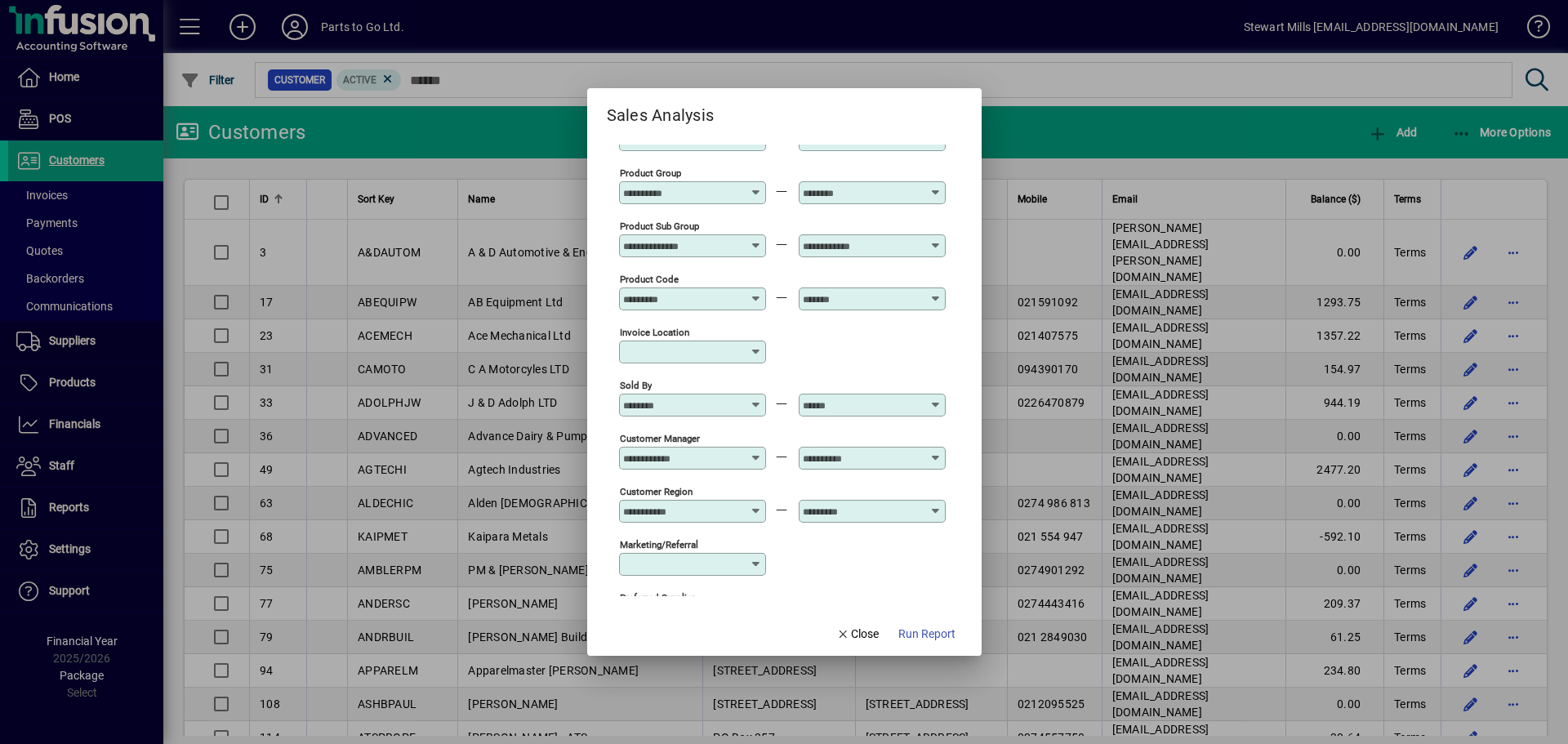
click at [756, 398] on icon at bounding box center [756, 398] width 12 height 0
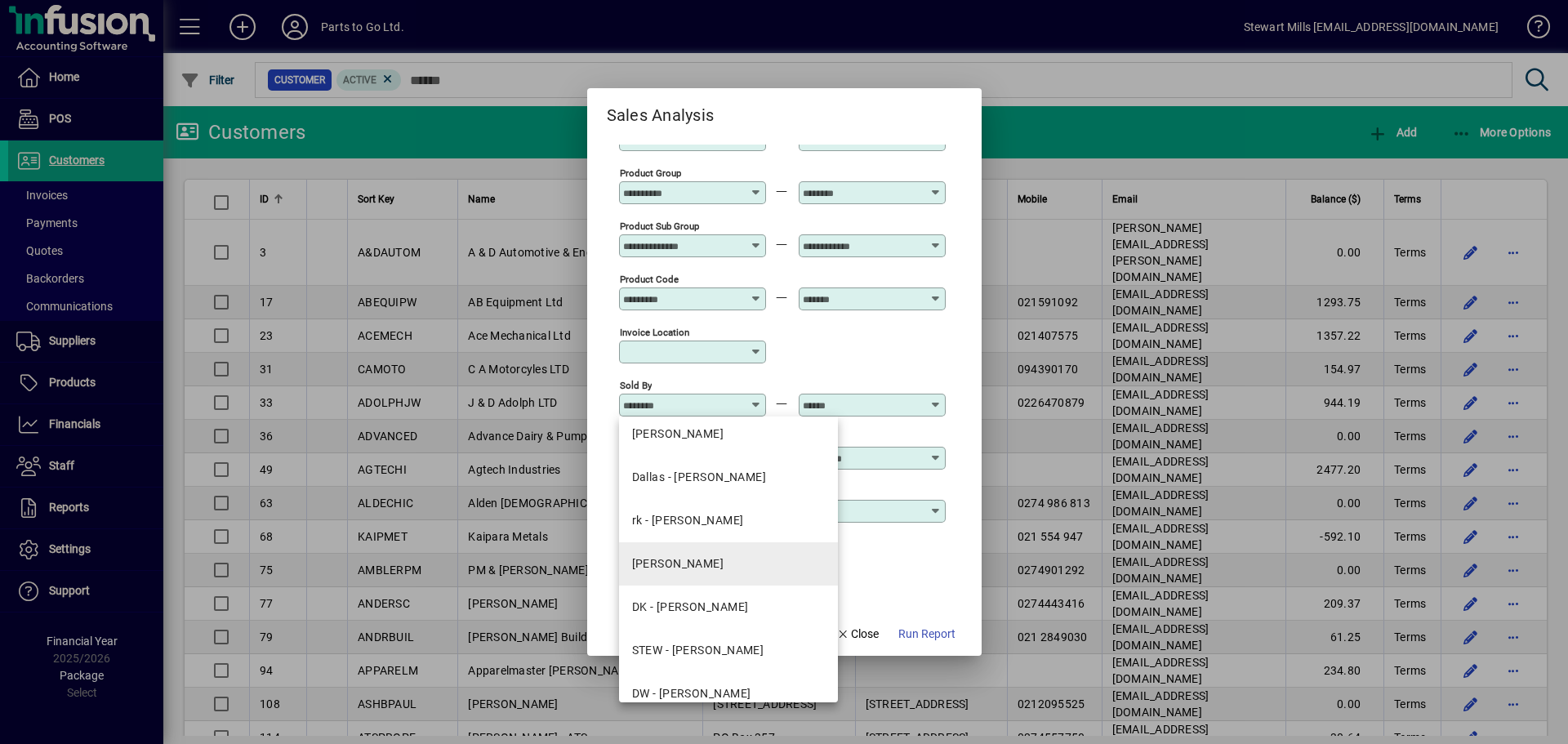
scroll to position [74, 0]
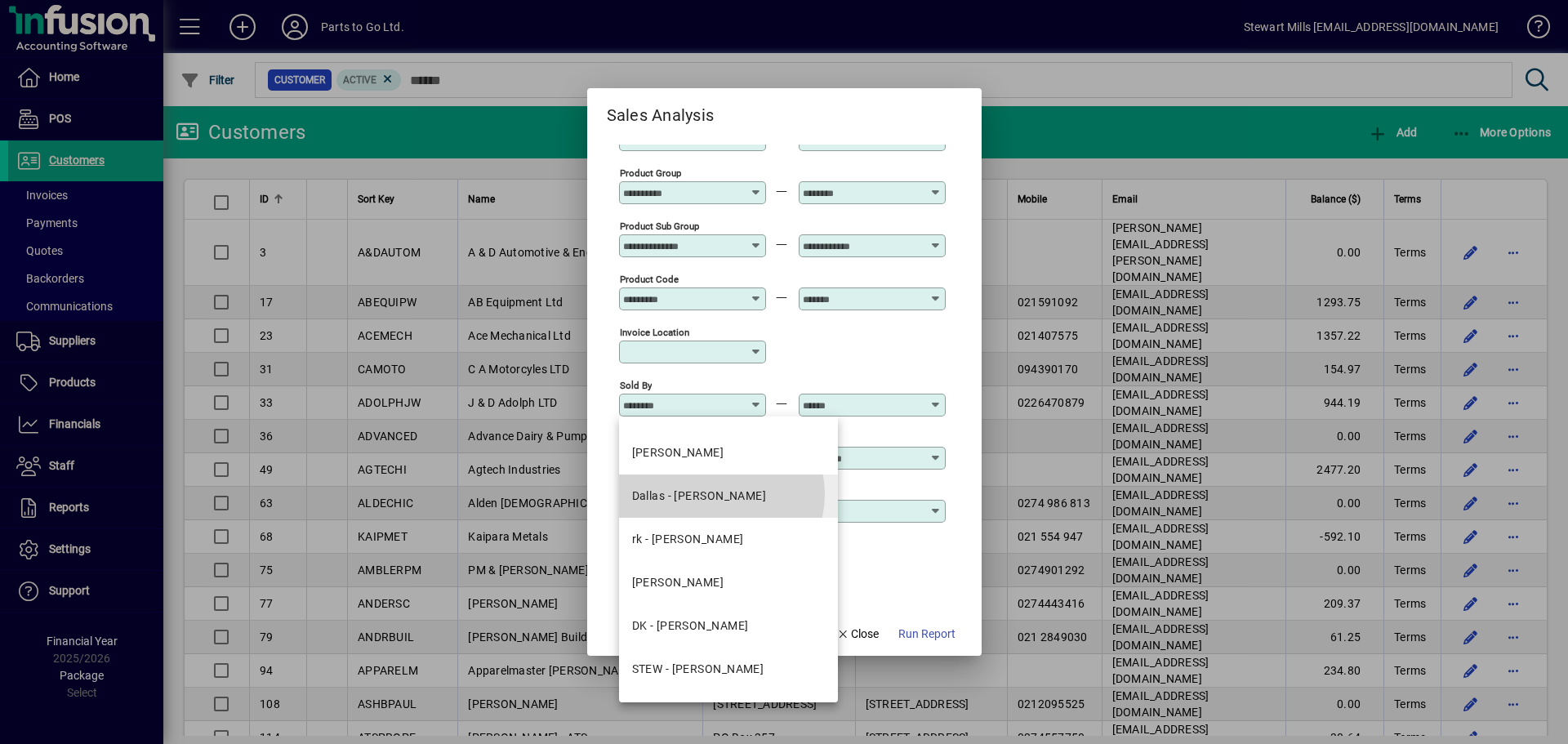
click at [720, 494] on div "Dallas - [PERSON_NAME]" at bounding box center [699, 496] width 134 height 17
type input "**********"
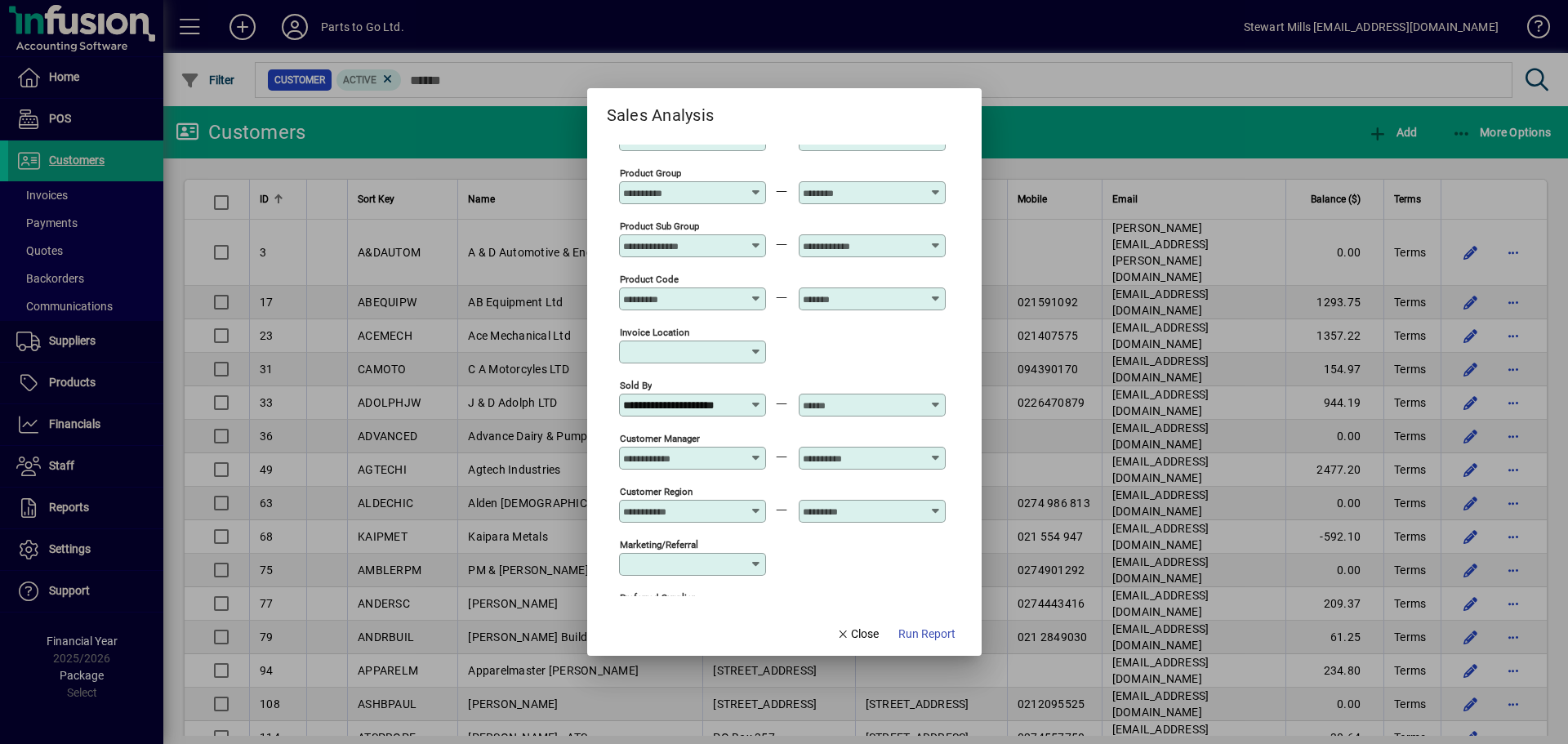
click at [944, 404] on div at bounding box center [873, 404] width 142 height 13
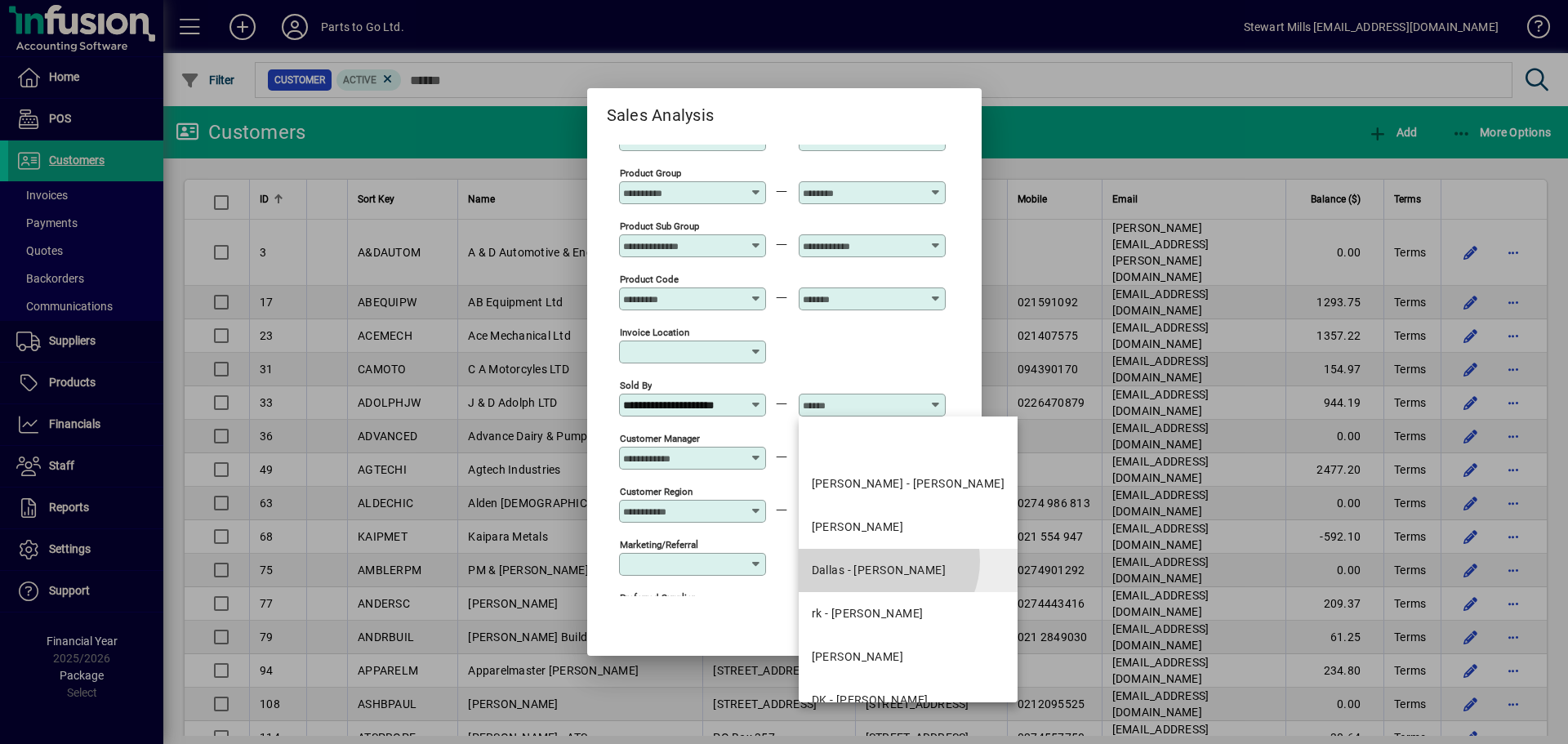
click at [886, 560] on mat-option "Dallas - [PERSON_NAME]" at bounding box center [909, 570] width 220 height 44
type input "**********"
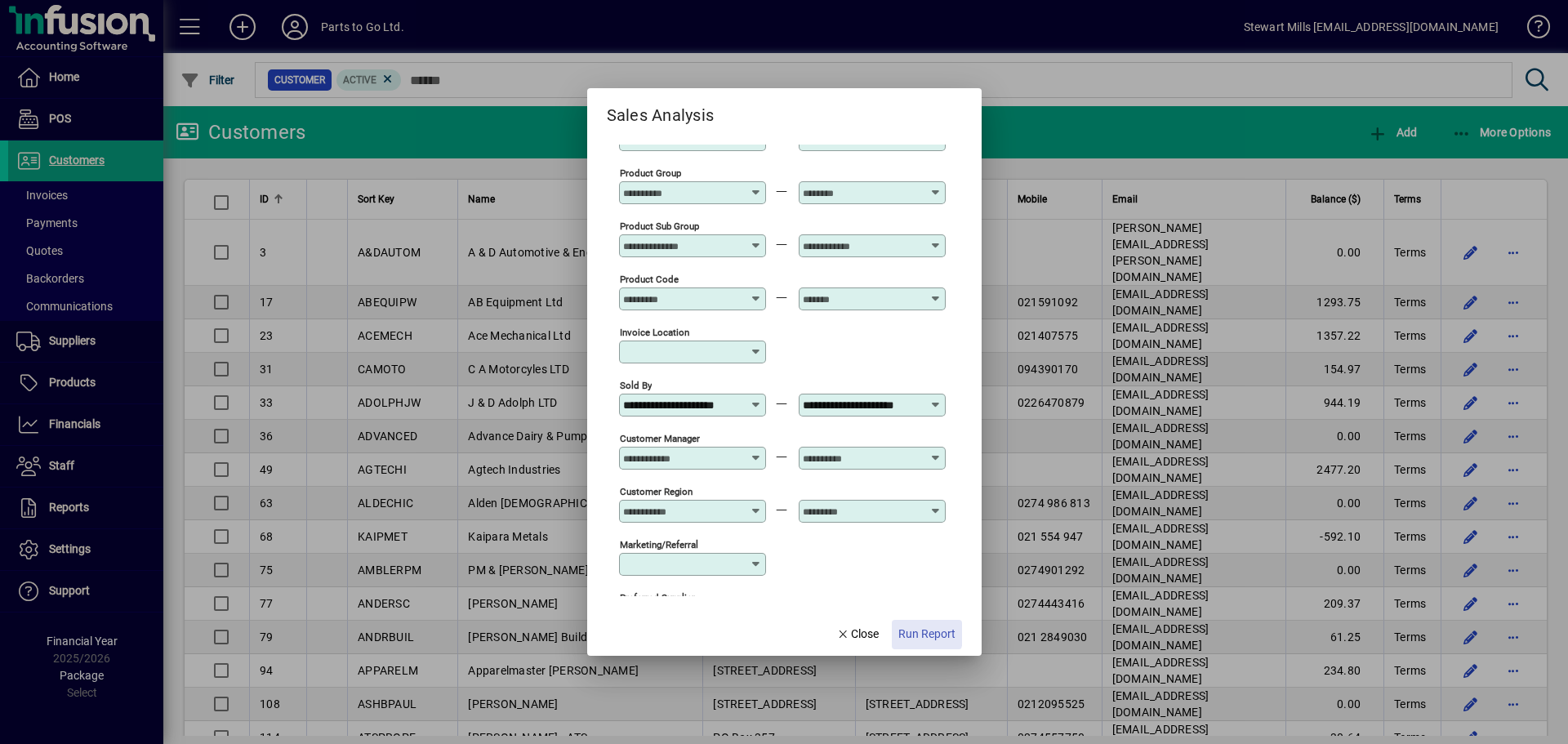
click at [921, 632] on span "Run Report" at bounding box center [927, 634] width 57 height 17
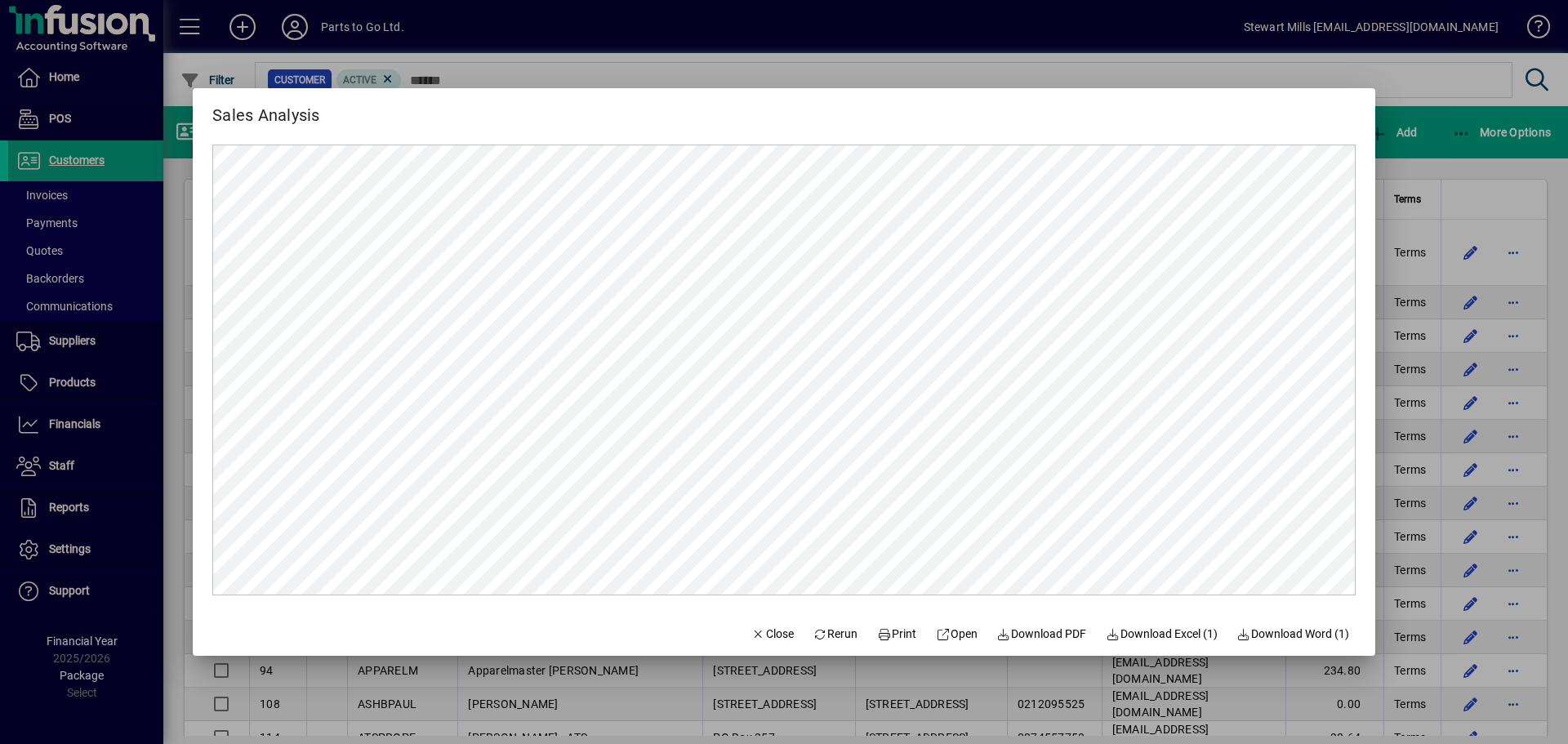
scroll to position [0, 0]
click at [884, 629] on span "Print" at bounding box center [897, 634] width 39 height 17
